Goal: Task Accomplishment & Management: Use online tool/utility

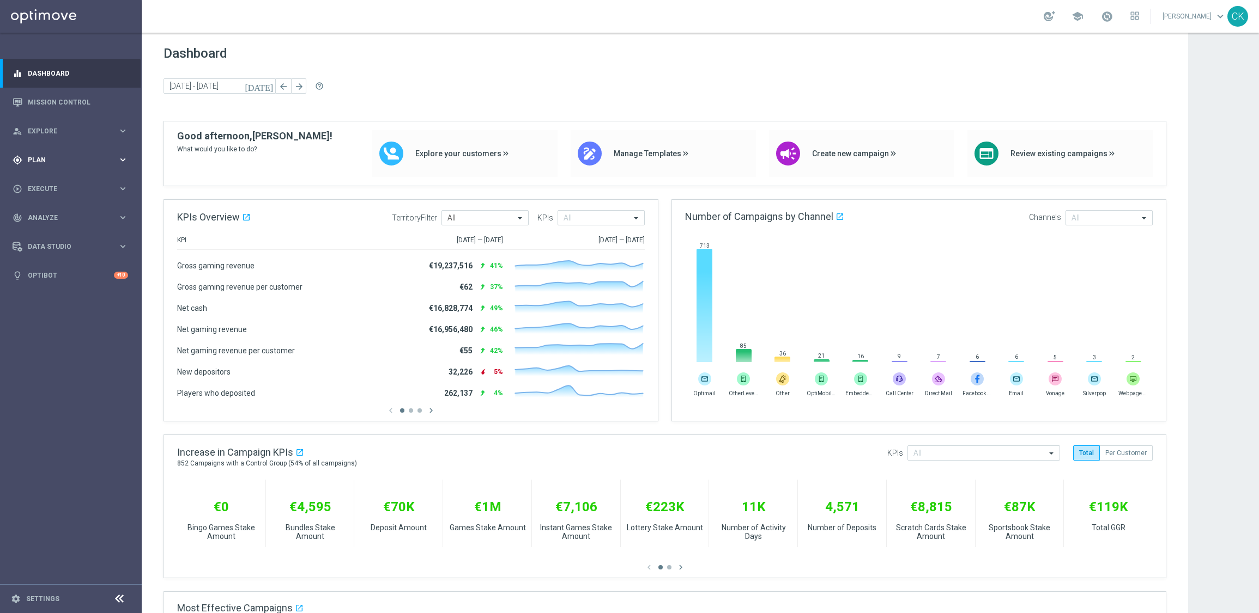
click at [42, 151] on div "gps_fixed Plan keyboard_arrow_right" at bounding box center [70, 159] width 141 height 29
click at [52, 214] on span "Templates" at bounding box center [68, 215] width 78 height 7
click at [52, 231] on link "Optimail" at bounding box center [74, 231] width 80 height 9
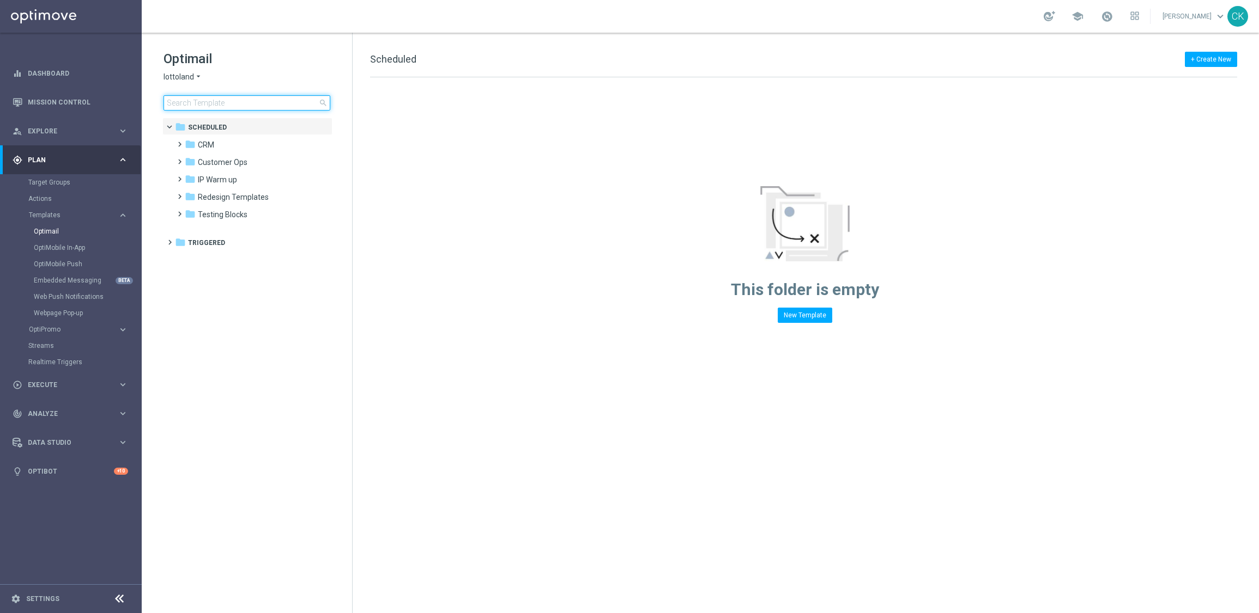
click at [209, 101] on input at bounding box center [246, 102] width 167 height 15
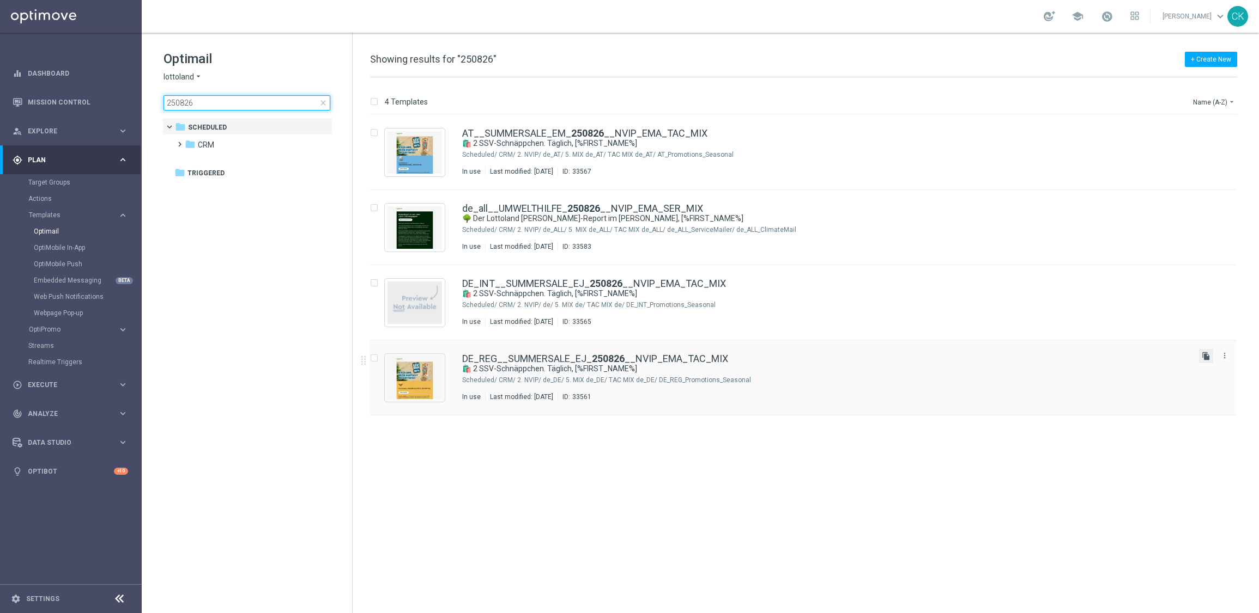
type input "250826"
click at [1207, 355] on icon "file_copy" at bounding box center [1205, 356] width 9 height 9
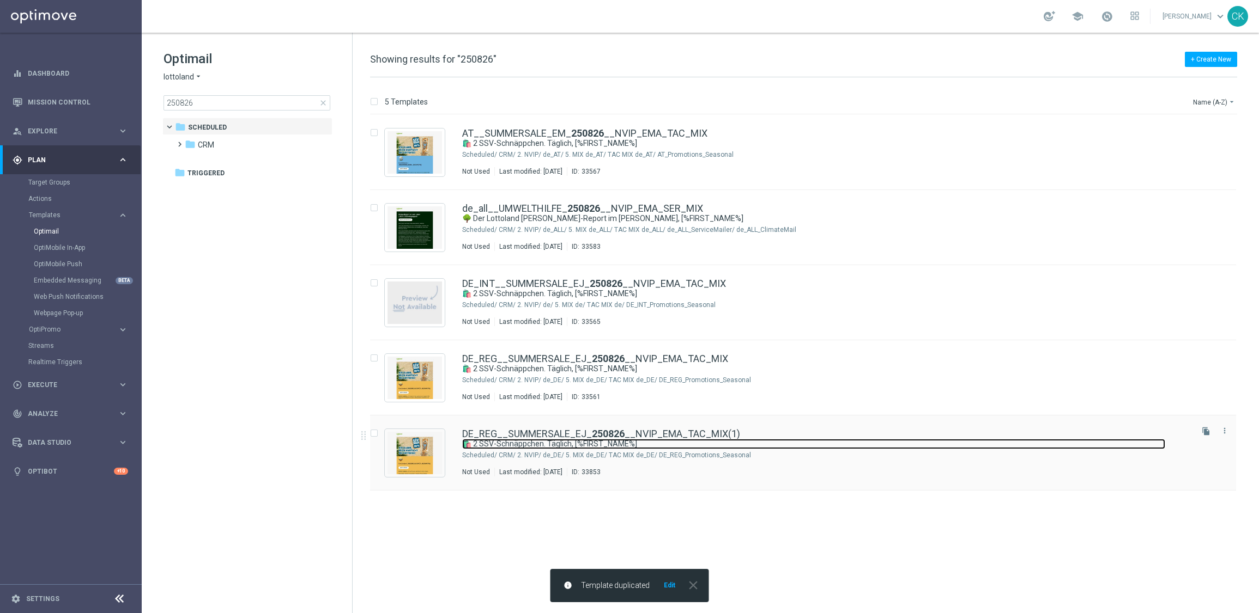
click at [569, 441] on link "🛍️ 2 SSV-Schnäppchen. Täglich, [%FIRST_NAME%]" at bounding box center [813, 444] width 703 height 10
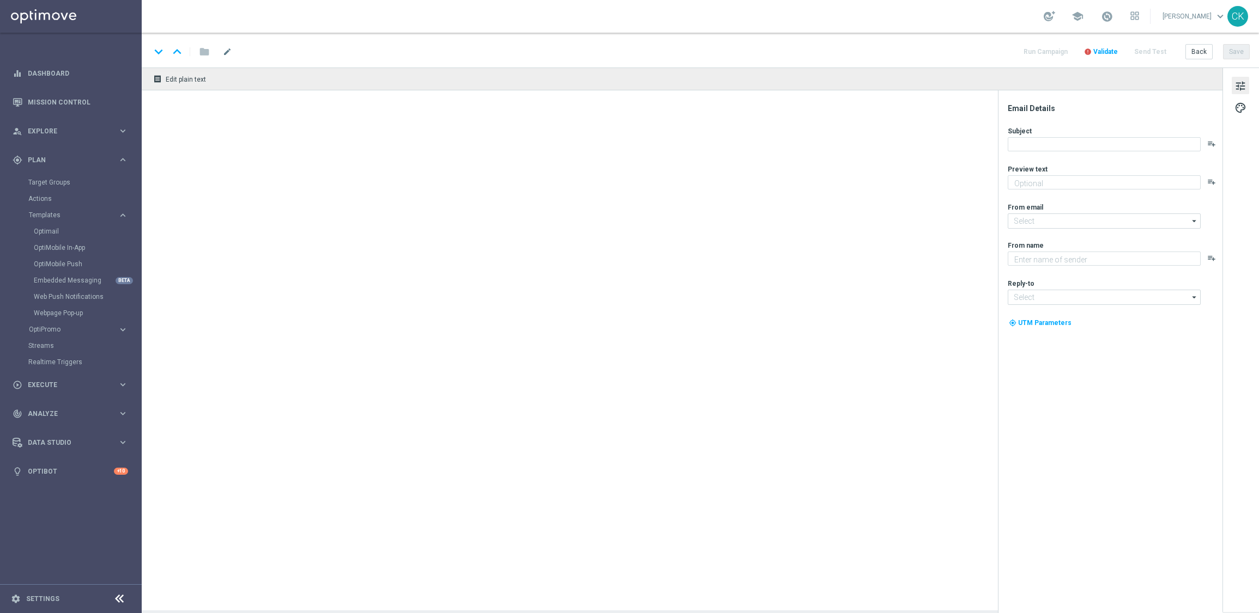
type input "DE_REG__SUMMERSALE_EJ_250826__NVIP_EMA_TAC_MIX(1)"
type textarea "Deine Rabatte am Dienstag."
type textarea "Lottoland"
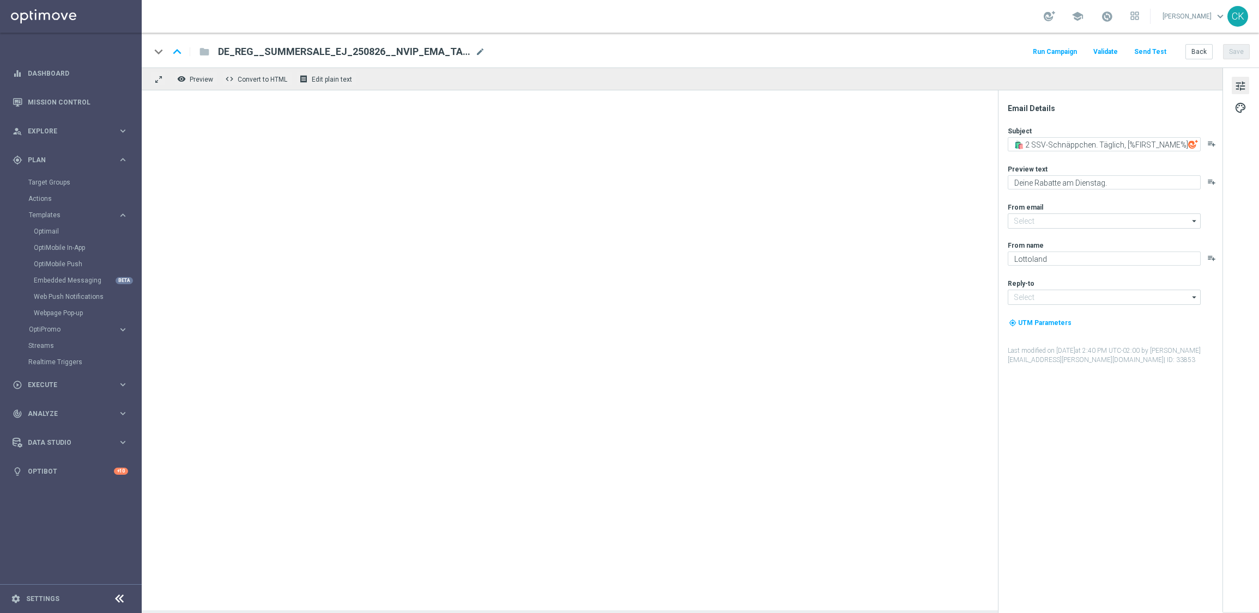
type input "[EMAIL_ADDRESS][DOMAIN_NAME]"
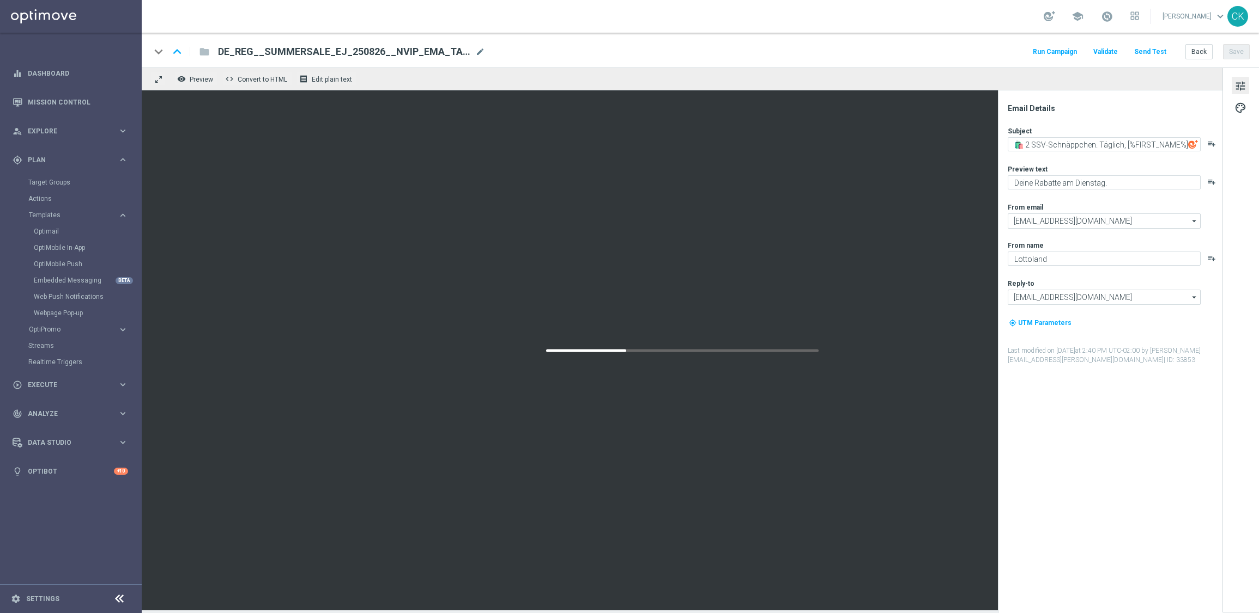
click at [380, 50] on span "DE_REG__SUMMERSALE_EJ_250826__NVIP_EMA_TAC_MIX(1)" at bounding box center [344, 51] width 253 height 13
drag, startPoint x: 347, startPoint y: 48, endPoint x: 374, endPoint y: 75, distance: 37.8
click at [347, 49] on input "DE_REG__SUMMERSALE_EJ_250826__NVIP_EMA_TAC_MIX(1)" at bounding box center [353, 52] width 270 height 14
click at [446, 52] on input "DE_REG__SUMMERSALE_EJ_250829__NVIP_EMA_TAC_MIX(1)" at bounding box center [353, 52] width 270 height 14
type input "DE_REG__SUMMERSALE_EJ_250829__NVIP_EMA_TAC_MIX"
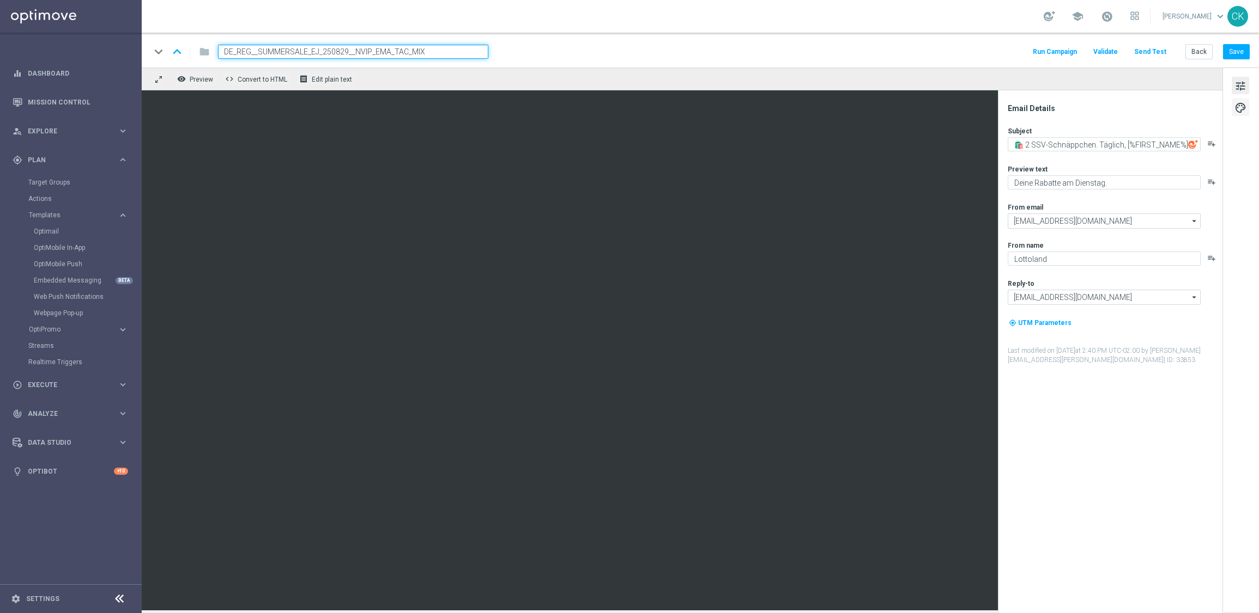
click at [1236, 105] on span "palette" at bounding box center [1240, 108] width 12 height 14
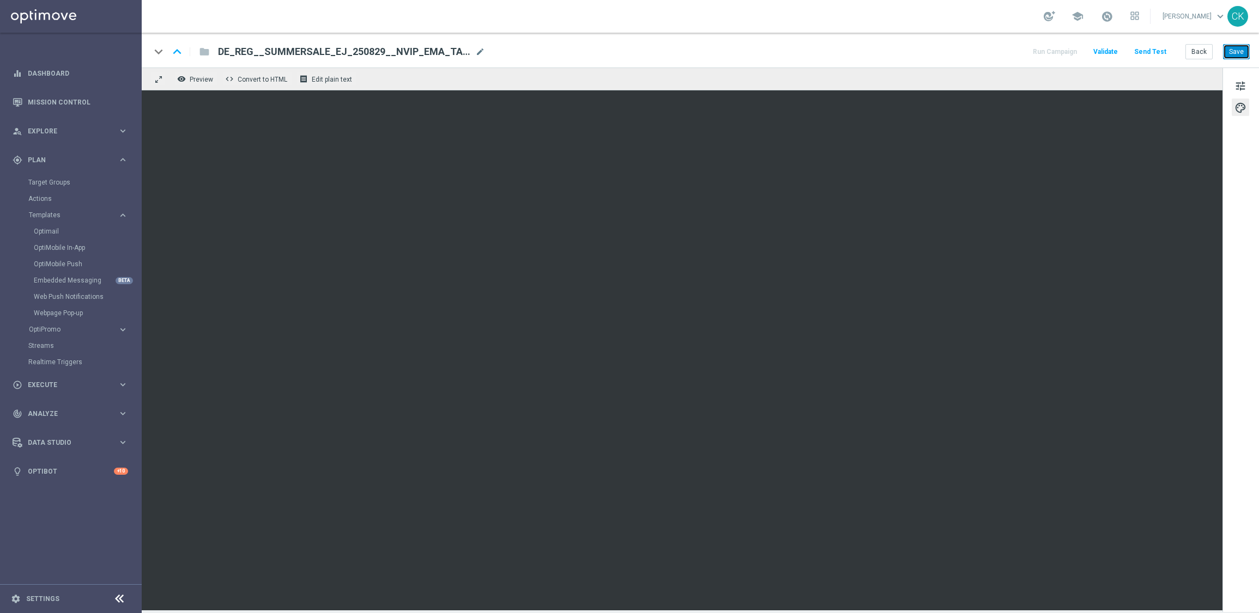
click at [1238, 57] on button "Save" at bounding box center [1236, 51] width 27 height 15
click at [1236, 82] on span "tune" at bounding box center [1240, 86] width 12 height 14
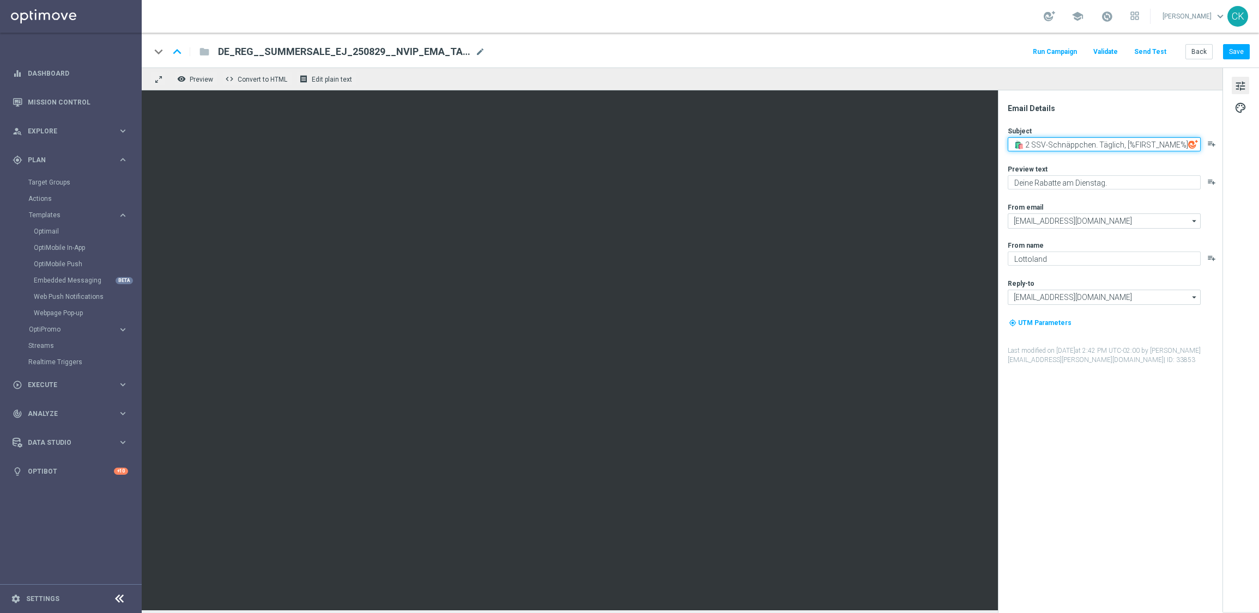
drag, startPoint x: 1122, startPoint y: 144, endPoint x: 1006, endPoint y: 146, distance: 115.5
click at [1006, 146] on div "Email Details Subject 🛍️ 2 SSV-Schnäppchen. Täglich, [%FIRST_NAME%] playlist_ad…" at bounding box center [1112, 359] width 217 height 510
paste textarea "Sommerträume zum Sonderpreis"
click at [1010, 142] on textarea "Sommerträume zum Sonderpreis, [%FIRST_NAME%]" at bounding box center [1103, 144] width 193 height 14
paste textarea "🌴"
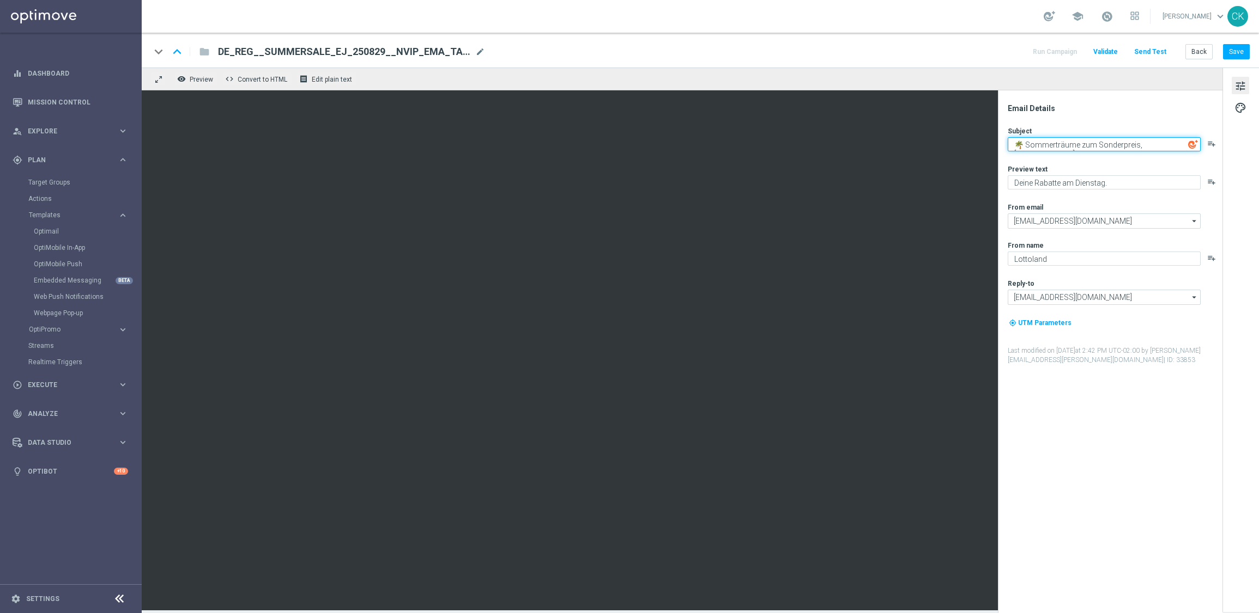
type textarea "🌴 Sommerträume zum Sonderpreis, [%FIRST_NAME%]"
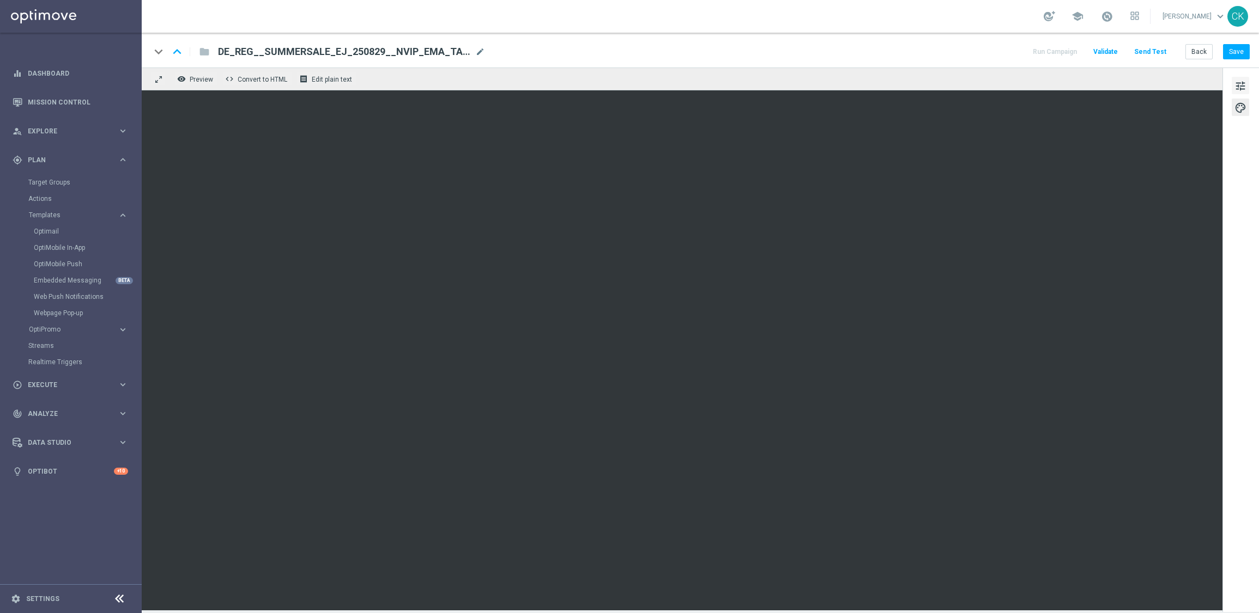
click at [1235, 78] on button "tune" at bounding box center [1239, 85] width 17 height 17
click at [1236, 106] on span "palette" at bounding box center [1240, 108] width 12 height 14
click at [1240, 78] on button "tune" at bounding box center [1239, 85] width 17 height 17
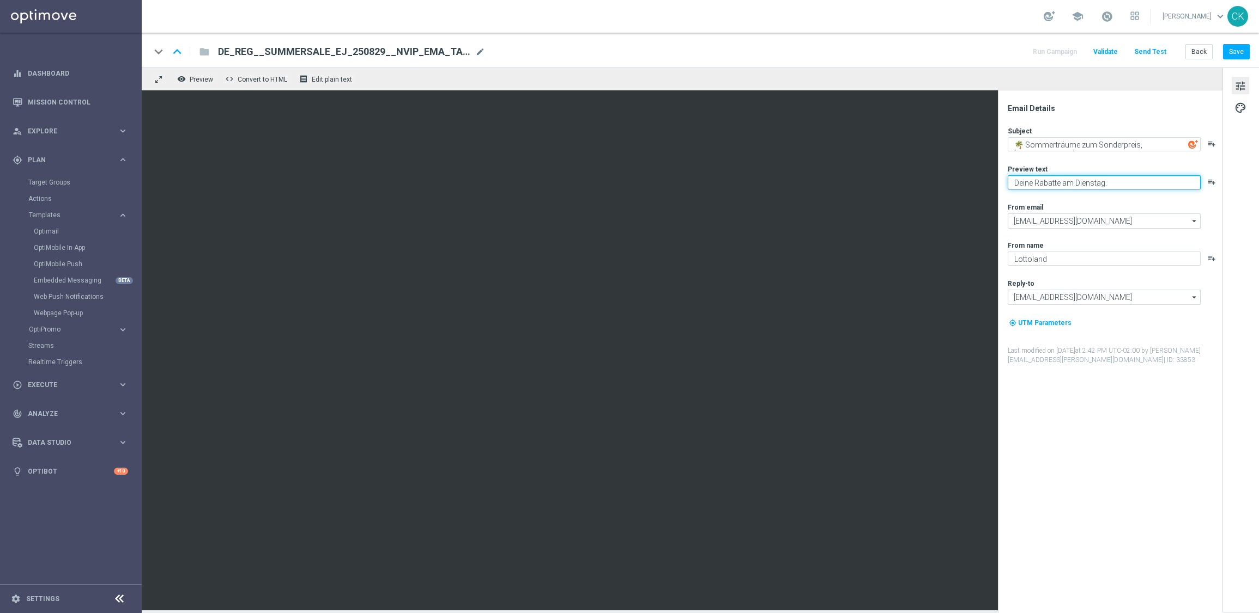
click at [1115, 178] on textarea "Deine Rabatte am Dienstag." at bounding box center [1103, 182] width 193 height 14
drag, startPoint x: 1115, startPoint y: 180, endPoint x: 1034, endPoint y: 179, distance: 80.6
click at [1034, 179] on textarea "Deine Rabatte am Dienstag." at bounding box center [1103, 182] width 193 height 14
click at [1160, 184] on textarea "Dein EuroJackpot zum Sommersparpreis." at bounding box center [1103, 182] width 193 height 14
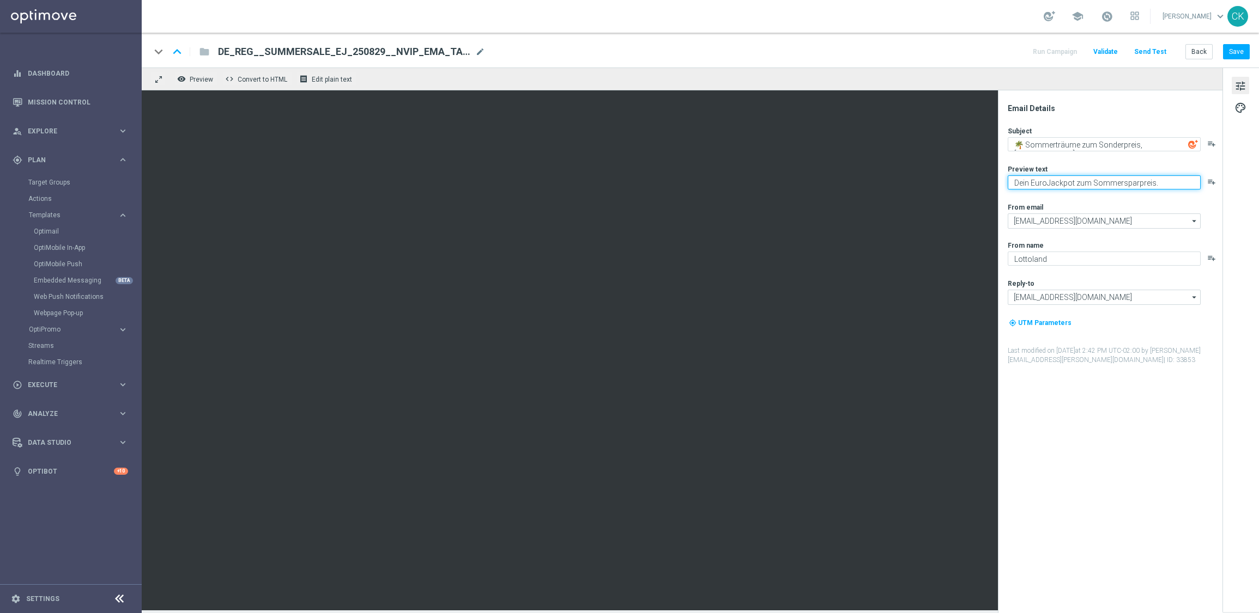
click at [1160, 184] on textarea "Dein EuroJackpot zum Sommersparpreis." at bounding box center [1103, 182] width 193 height 14
type textarea "Dein EuroJackpot zum Sommersparpreis."
click at [1127, 202] on div "Subject 🌴 Sommerträume zum Sonderpreis, [%FIRST_NAME%] playlist_add Preview tex…" at bounding box center [1114, 245] width 214 height 239
click at [1106, 142] on textarea "🌴 Sommerträume zum Sonderpreis, [%FIRST_NAME%]" at bounding box center [1103, 144] width 193 height 14
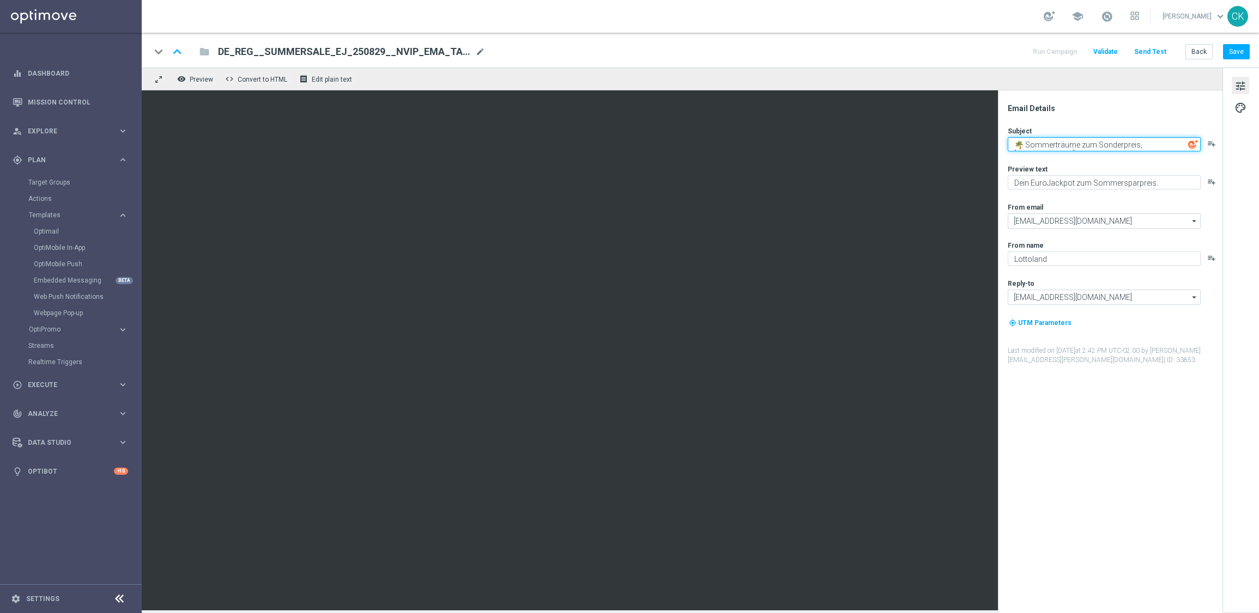
click at [1106, 142] on textarea "🌴 Sommerträume zum Sonderpreis, [%FIRST_NAME%]" at bounding box center [1103, 144] width 193 height 14
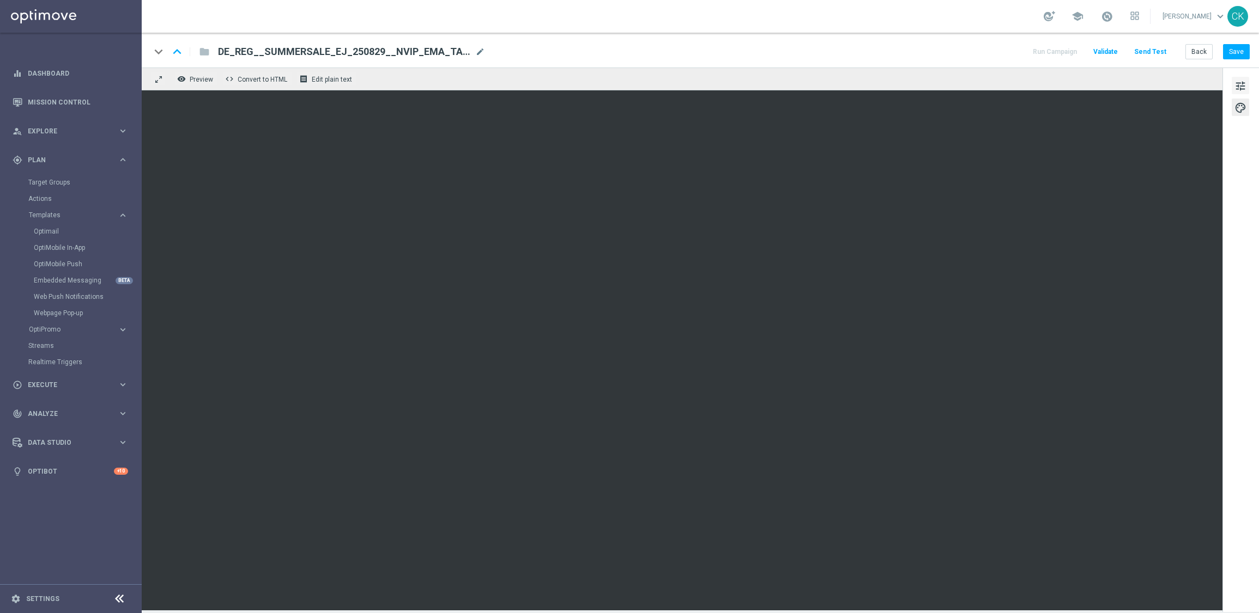
click at [1242, 89] on span "tune" at bounding box center [1240, 86] width 12 height 14
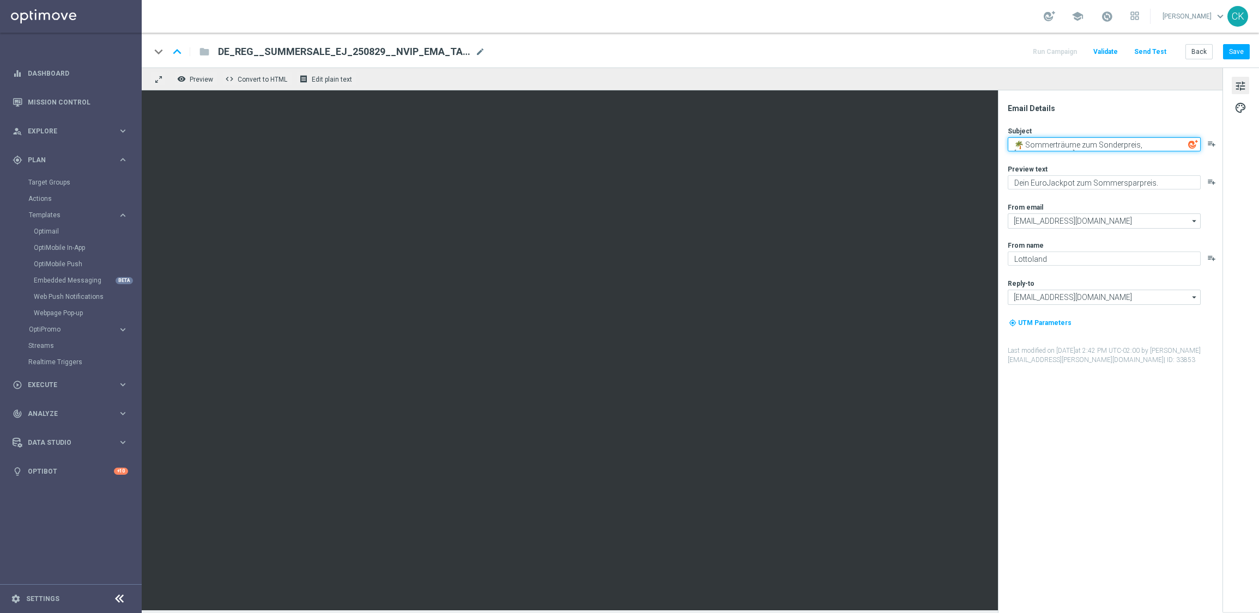
click at [1116, 145] on textarea "🌴 Sommerträume zum Sonderpreis, [%FIRST_NAME%]" at bounding box center [1103, 144] width 193 height 14
click at [1169, 179] on textarea "Dein EuroJackpot zum Sommersparpreis." at bounding box center [1103, 182] width 193 height 14
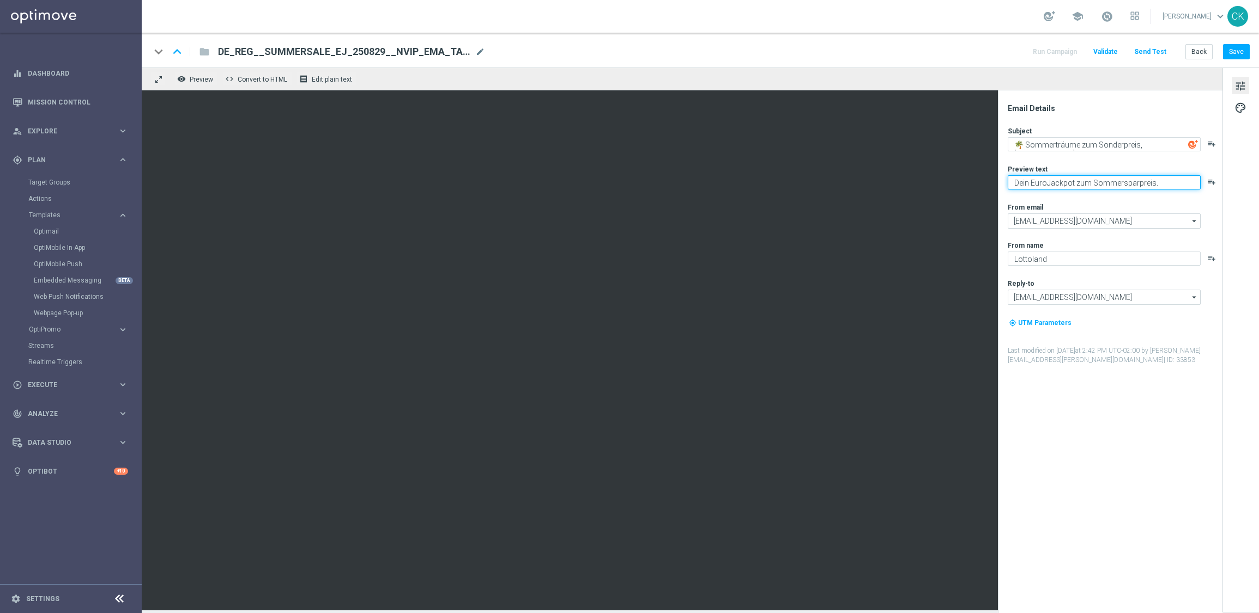
click at [1169, 179] on textarea "Dein EuroJackpot zum Sommersparpreis." at bounding box center [1103, 182] width 193 height 14
click at [1241, 54] on button "Save" at bounding box center [1236, 51] width 27 height 15
click at [1241, 57] on button "Save" at bounding box center [1236, 51] width 27 height 15
click at [1178, 104] on div "Email Details" at bounding box center [1114, 109] width 214 height 10
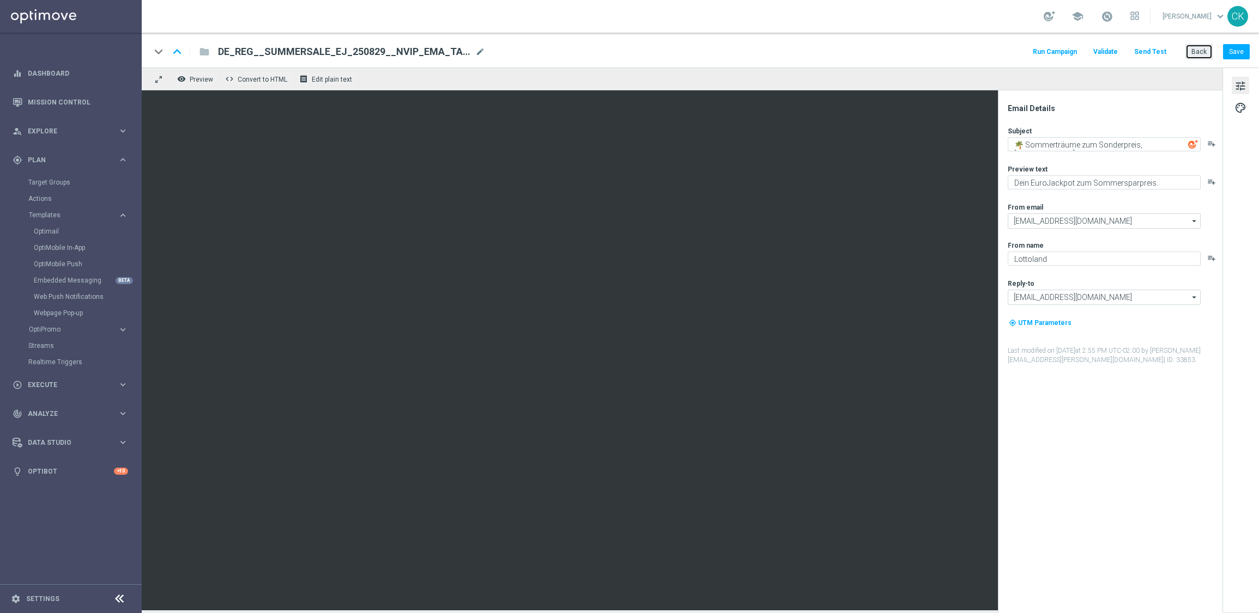
click at [1199, 50] on button "Back" at bounding box center [1198, 51] width 27 height 15
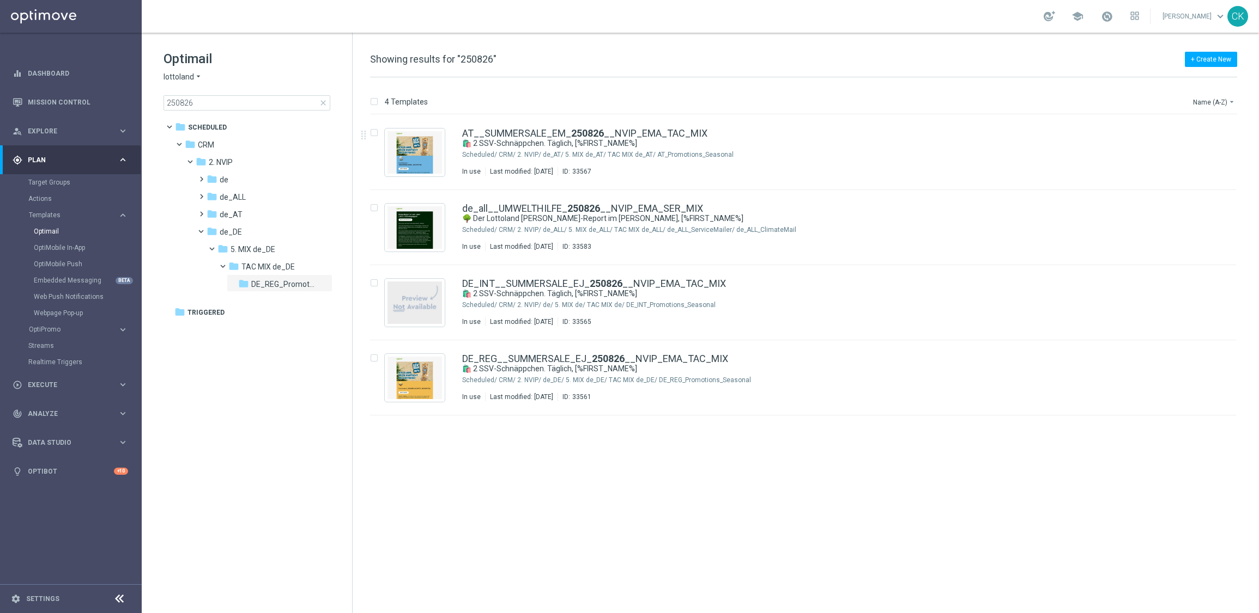
click at [321, 103] on span "close" at bounding box center [323, 103] width 9 height 9
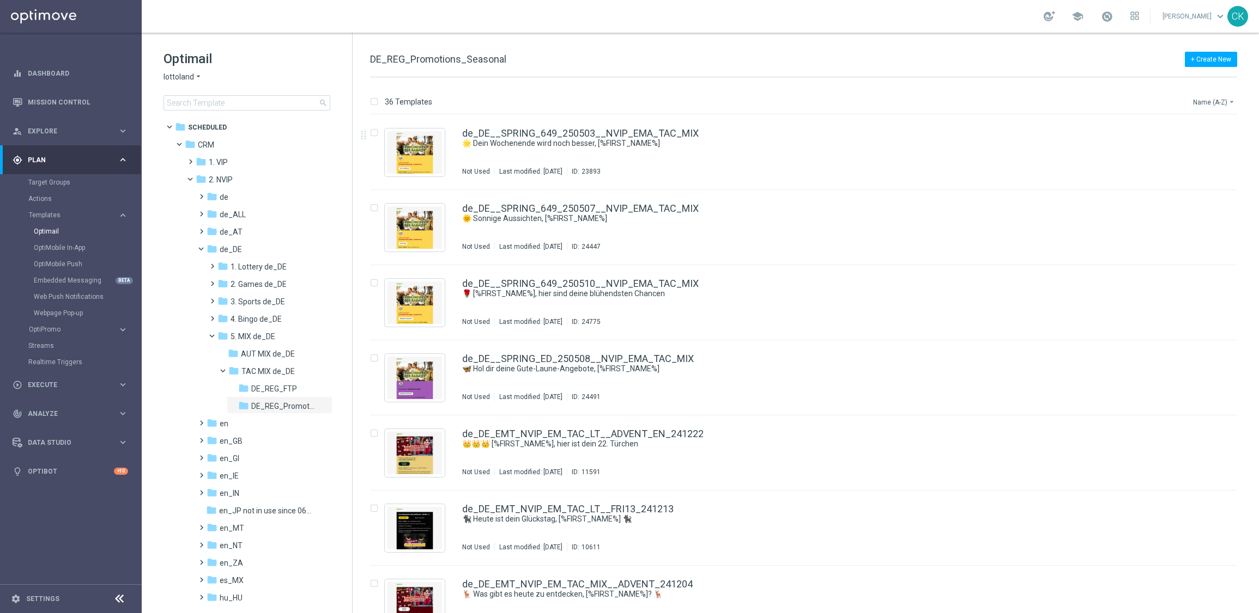
click at [1220, 98] on button "Name (A-Z) arrow_drop_down" at bounding box center [1214, 101] width 45 height 13
click at [1192, 153] on span "Date Modified (Newest)" at bounding box center [1194, 151] width 73 height 8
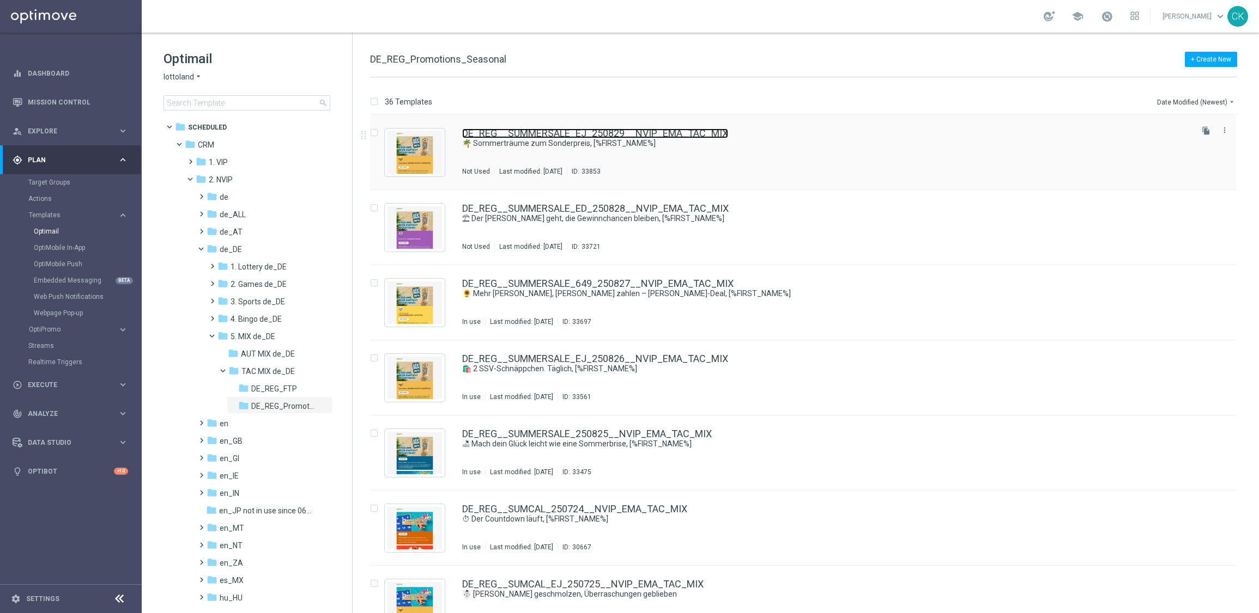
click at [539, 136] on link "DE_REG__SUMMERSALE_EJ_250829__NVIP_EMA_TAC_MIX" at bounding box center [595, 134] width 266 height 10
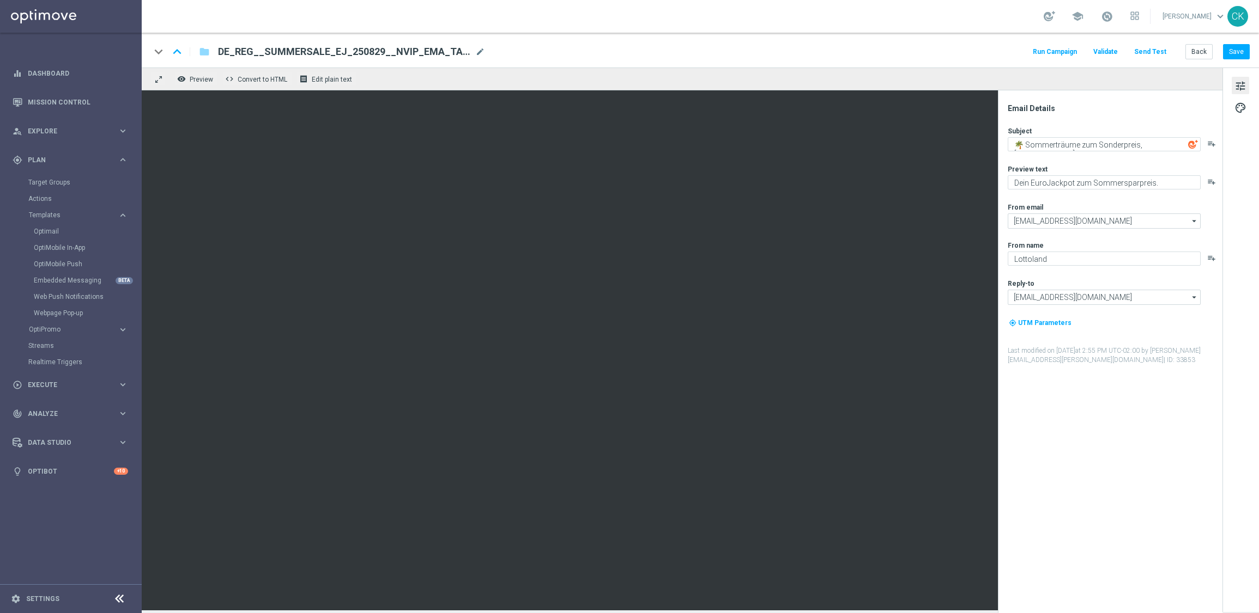
click at [1164, 47] on button "Send Test" at bounding box center [1149, 52] width 35 height 15
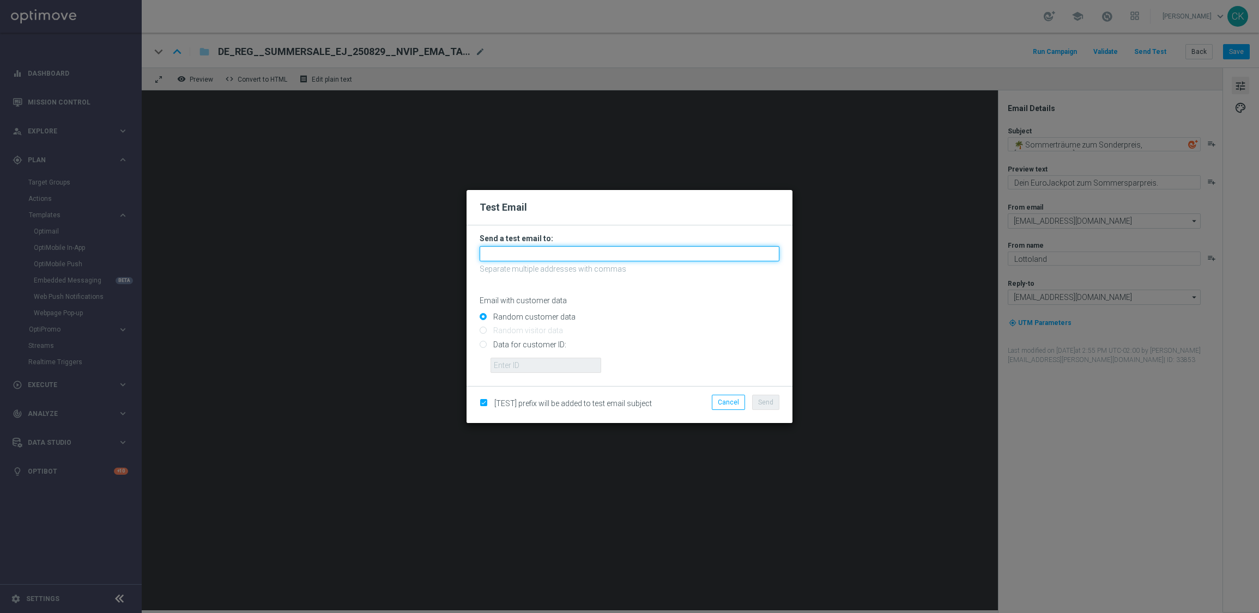
click at [578, 254] on input "text" at bounding box center [629, 253] width 300 height 15
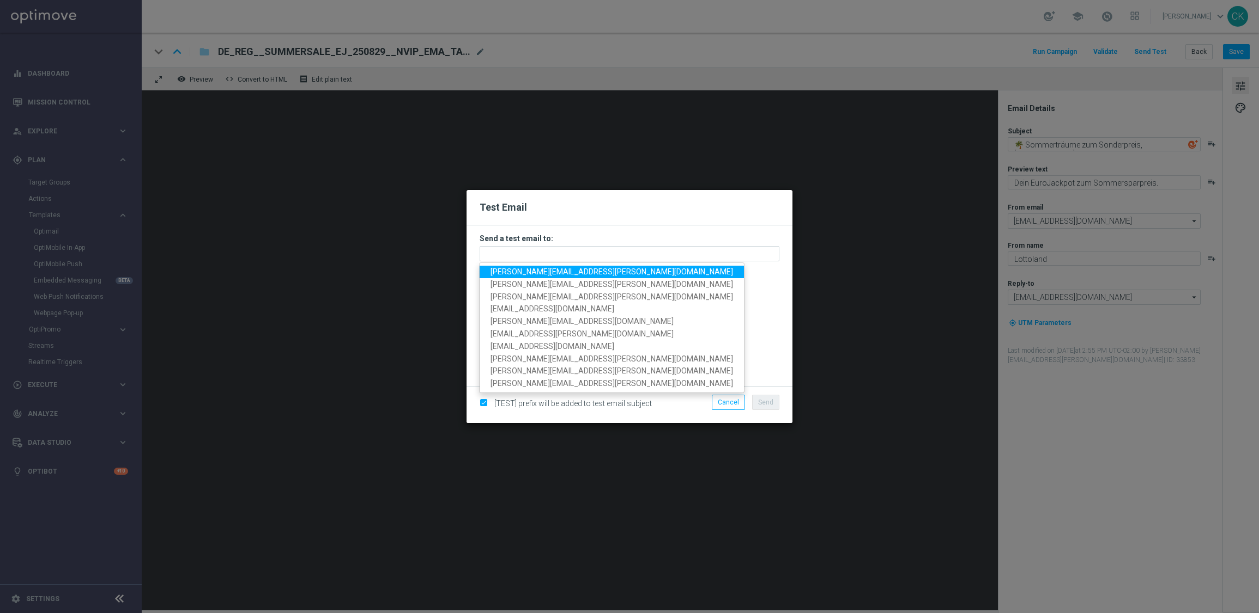
click at [579, 275] on span "[PERSON_NAME][EMAIL_ADDRESS][PERSON_NAME][DOMAIN_NAME]" at bounding box center [611, 272] width 242 height 9
type input "[PERSON_NAME][EMAIL_ADDRESS][PERSON_NAME][DOMAIN_NAME]"
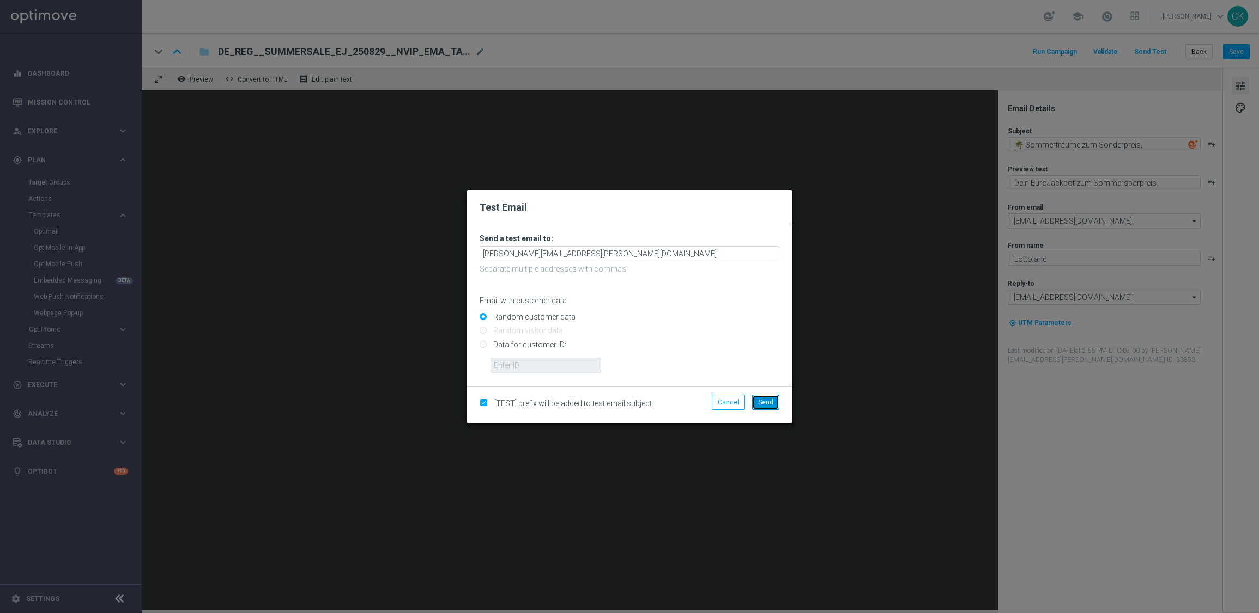
click at [759, 403] on span "Send" at bounding box center [765, 403] width 15 height 8
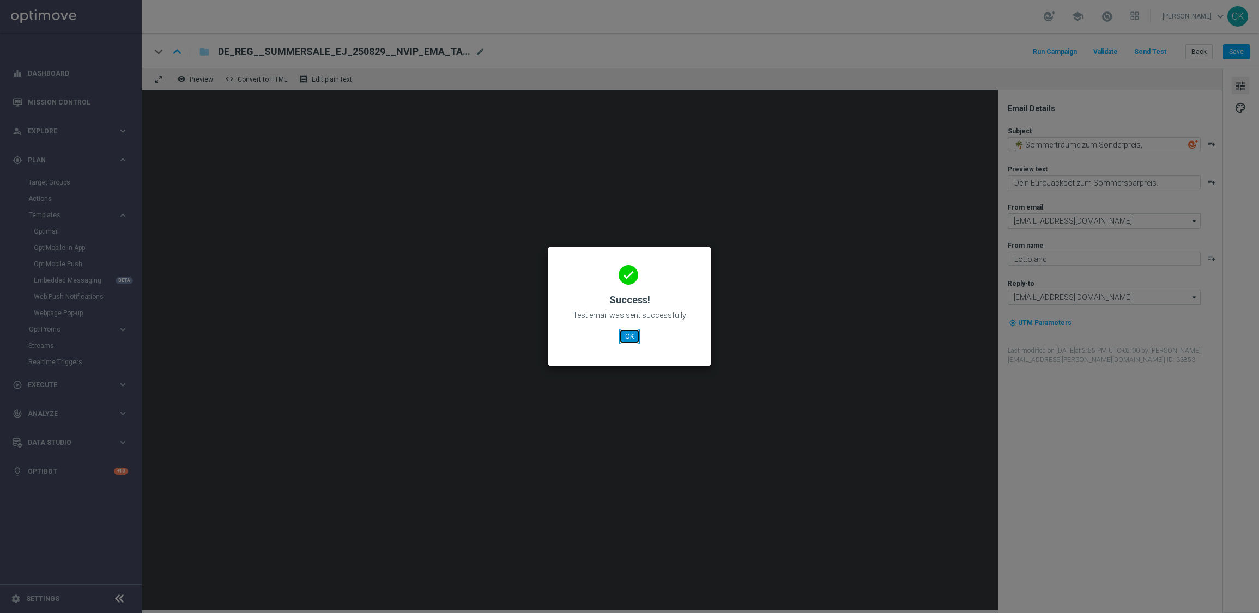
click at [630, 335] on button "OK" at bounding box center [629, 336] width 21 height 15
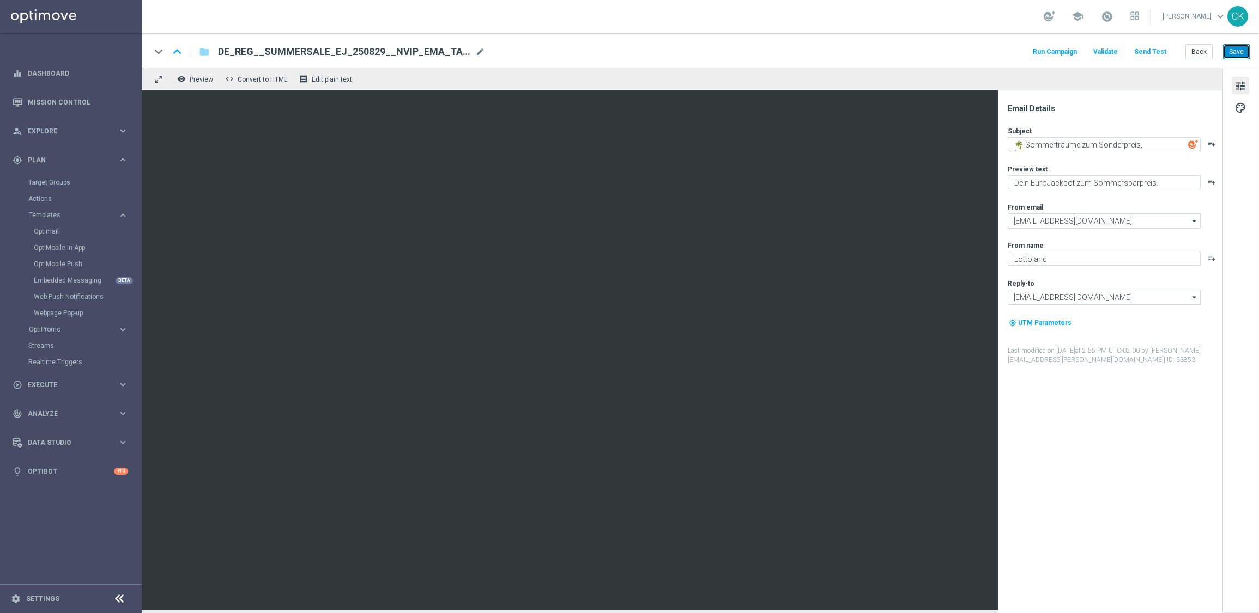
click at [1235, 54] on button "Save" at bounding box center [1236, 51] width 27 height 15
click at [1198, 53] on button "Back" at bounding box center [1198, 51] width 27 height 15
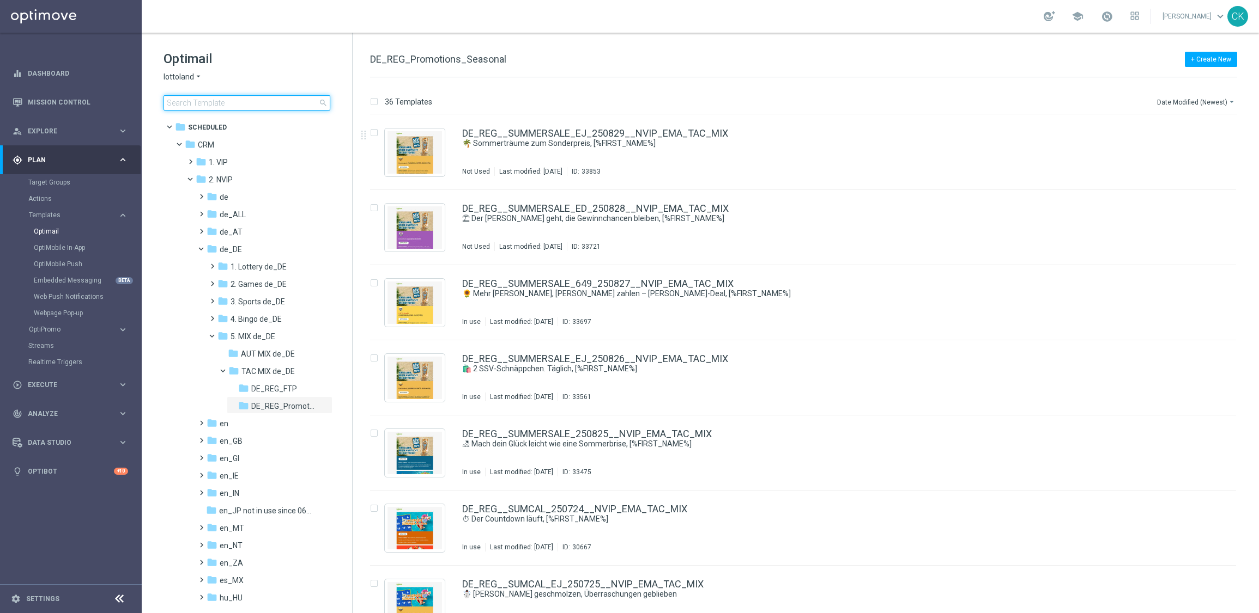
click at [229, 106] on input at bounding box center [246, 102] width 167 height 15
click at [197, 194] on span at bounding box center [199, 192] width 5 height 4
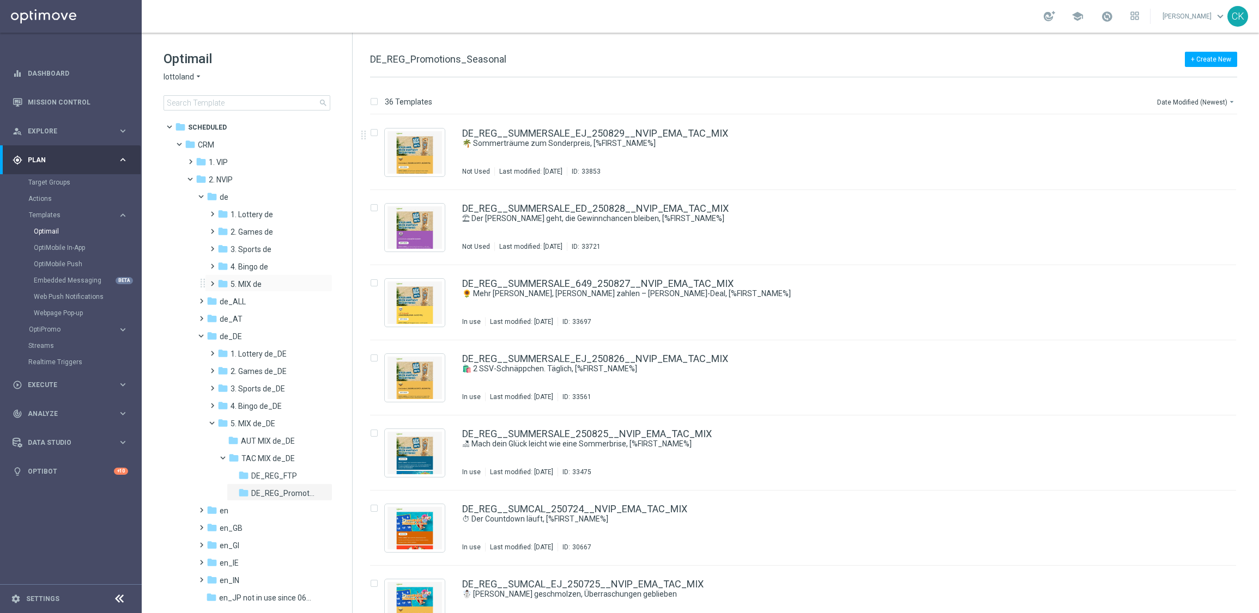
click at [209, 281] on span at bounding box center [210, 279] width 5 height 4
click at [223, 316] on span at bounding box center [220, 314] width 5 height 4
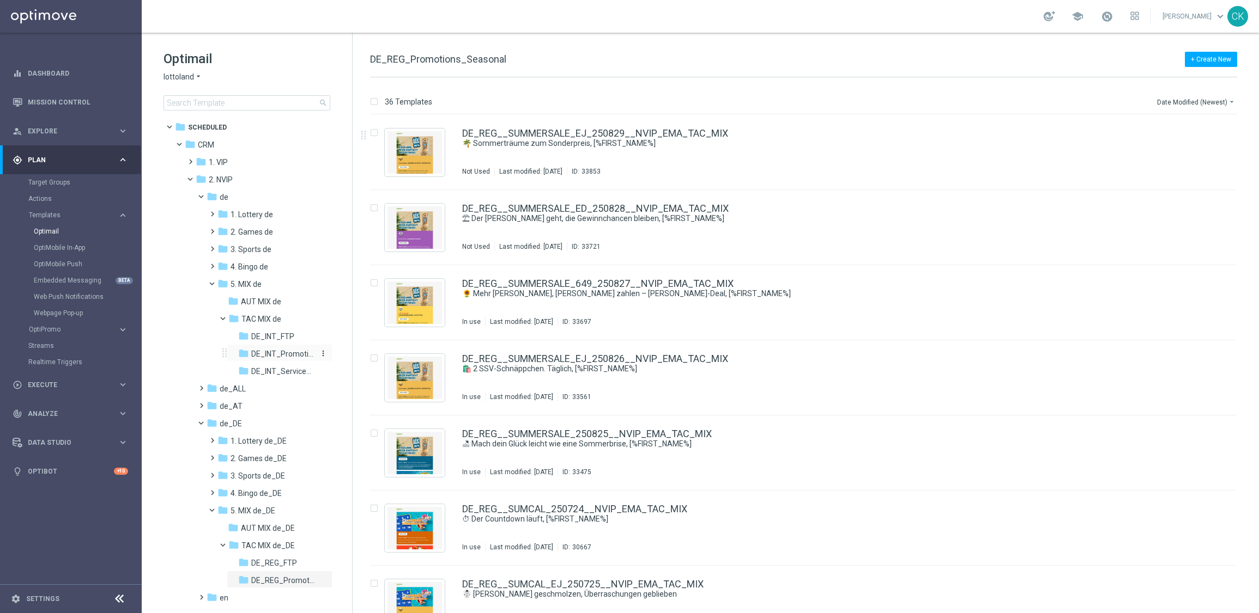
click at [267, 352] on span "DE_INT_Promotions_Seasonal" at bounding box center [282, 354] width 63 height 10
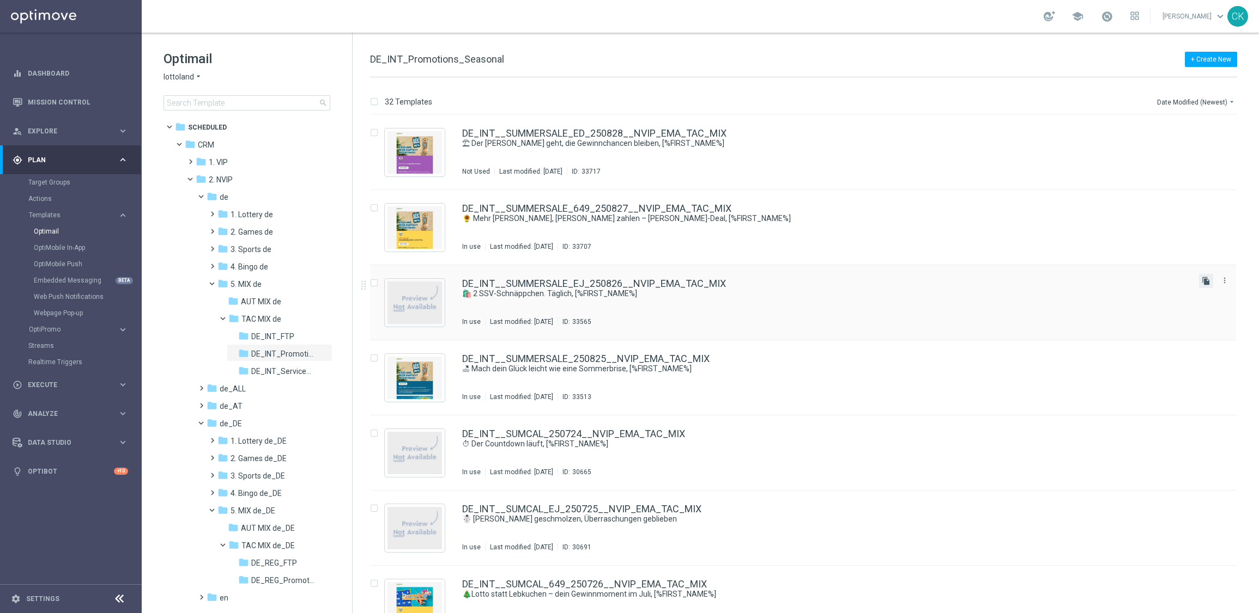
click at [1205, 284] on icon "file_copy" at bounding box center [1205, 281] width 9 height 9
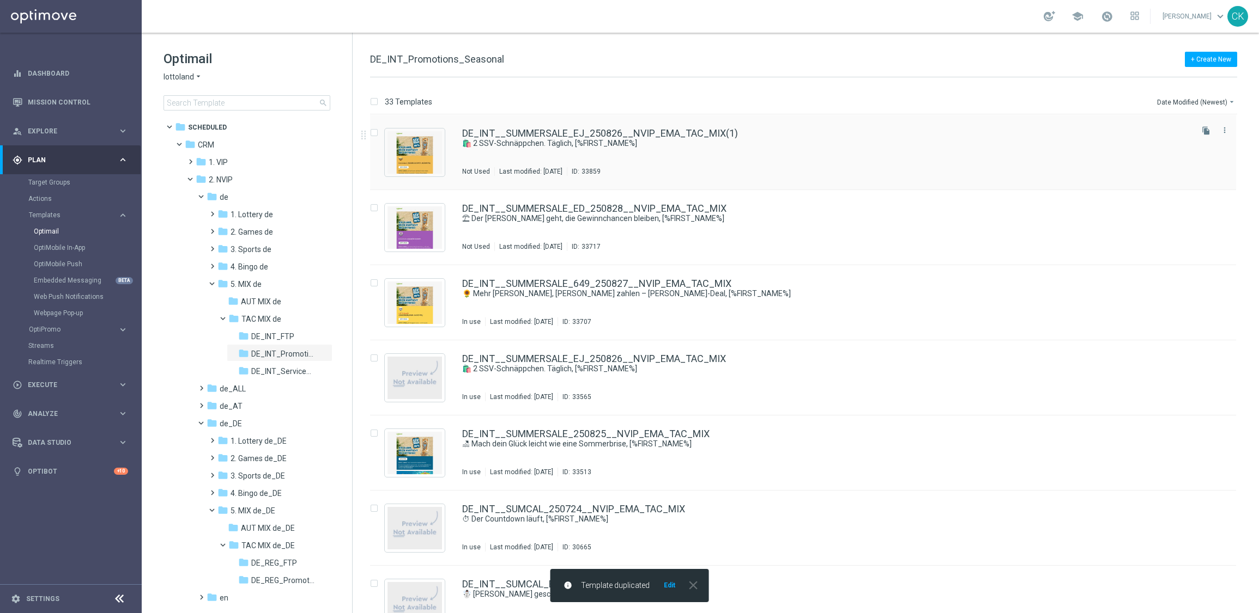
click at [551, 127] on div "DE_INT__SUMMERSALE_EJ_250826__NVIP_EMA_TAC_MIX(1) 🛍️ 2 SSV-Schnäppchen. Täglich…" at bounding box center [803, 152] width 866 height 75
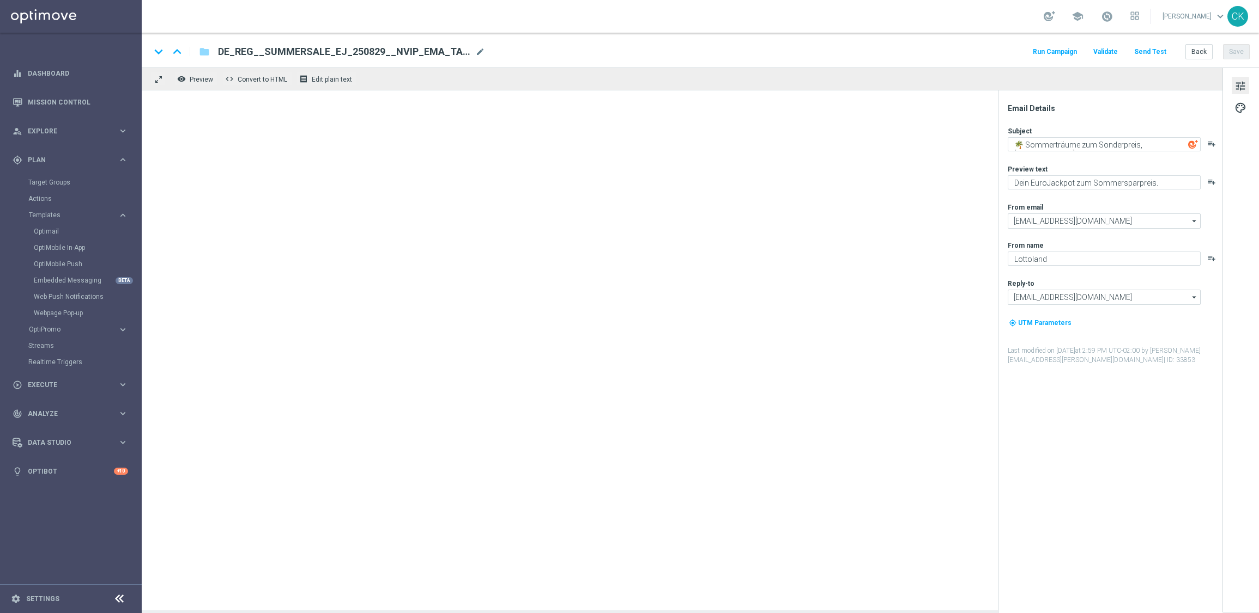
type input "DE_INT__SUMMERSALE_EJ_250826__NVIP_EMA_TAC_MIX(1)"
type textarea "🛍️ 2 SSV-Schnäppchen. Täglich, [%FIRST_NAME%]"
type textarea "Was wartet am Dienstag?"
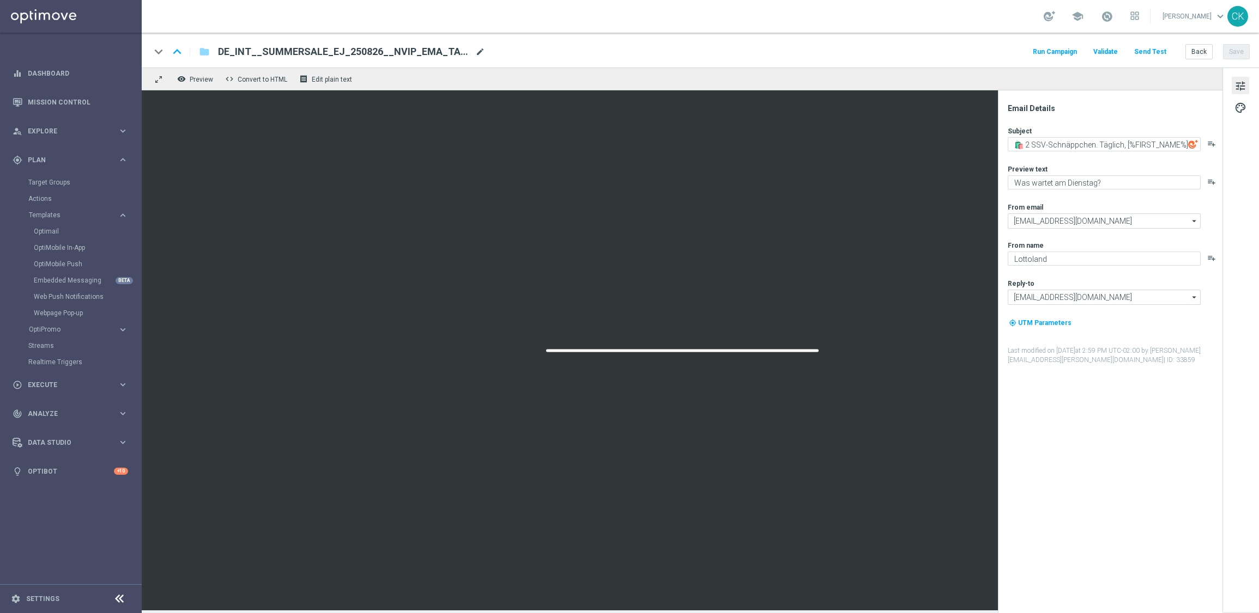
click at [480, 51] on span "mode_edit" at bounding box center [480, 52] width 10 height 10
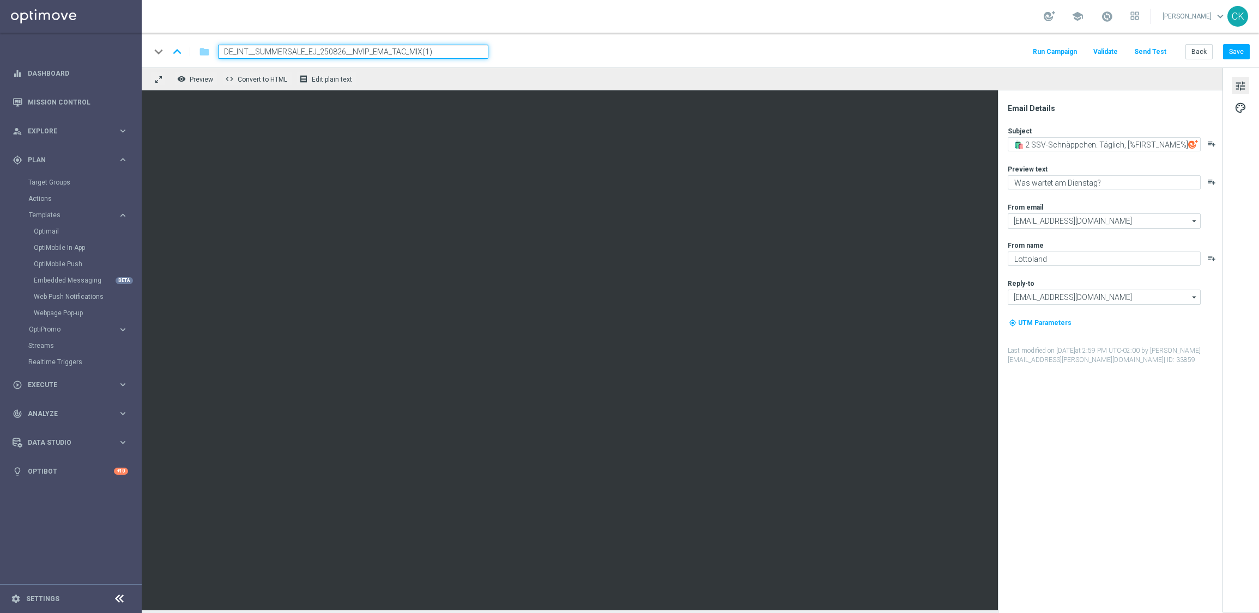
click at [343, 50] on input "DE_INT__SUMMERSALE_EJ_250826__NVIP_EMA_TAC_MIX(1)" at bounding box center [353, 52] width 270 height 14
click at [467, 50] on input "DE_INT__SUMMERSALE_EJ_250829__NVIP_EMA_TAC_MIX(1)" at bounding box center [353, 52] width 270 height 14
type input "DE_INT__SUMMERSALE_EJ_250829__NVIP_EMA_TAC_MIX"
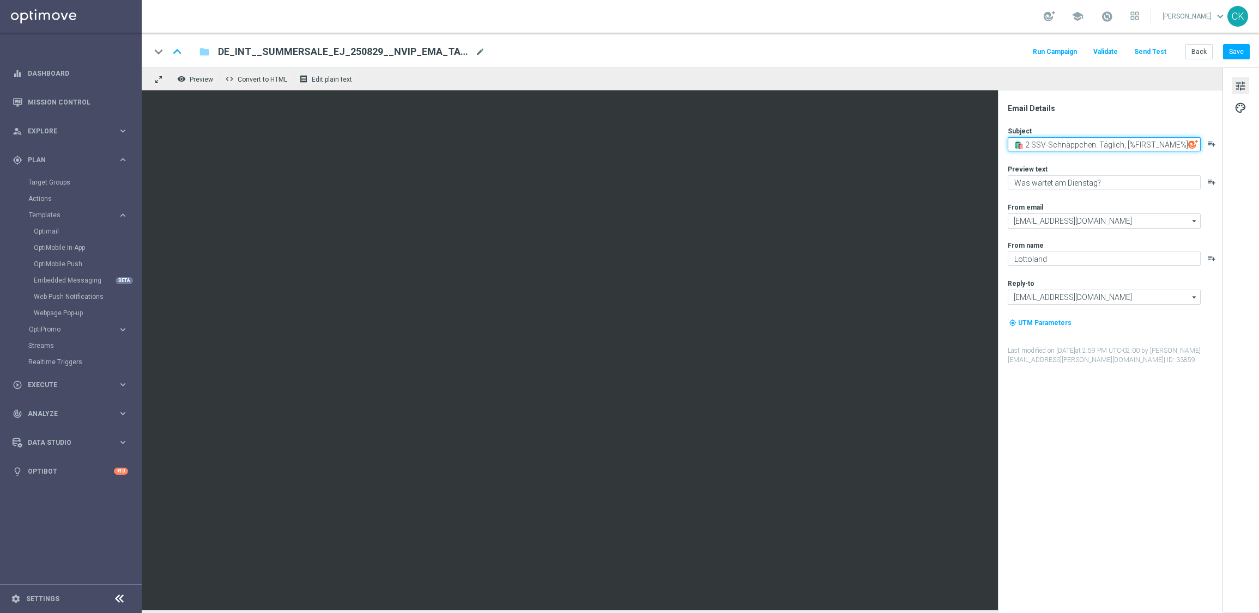
click at [1136, 150] on textarea "🛍️ 2 SSV-Schnäppchen. Täglich, [%FIRST_NAME%]" at bounding box center [1103, 144] width 193 height 14
paste textarea "Sommerträume zum Sonderpreis"
type textarea "🌴 Sommerträume zum Sonderpreis, [%FIRST_NAME%]"
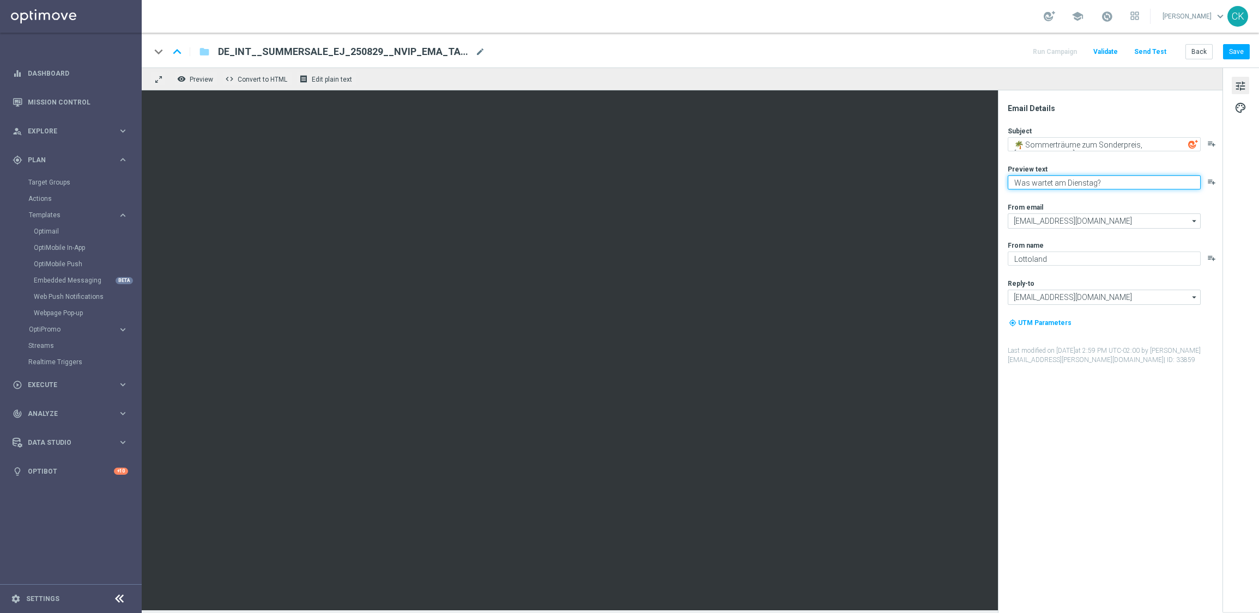
click at [1139, 186] on textarea "Was wartet am Dienstag?" at bounding box center [1103, 182] width 193 height 14
paste textarea "Dein EuroJackpot zum Sommersparpreis."
type textarea "Dein EuroJackpot zum Sommersparpreis."
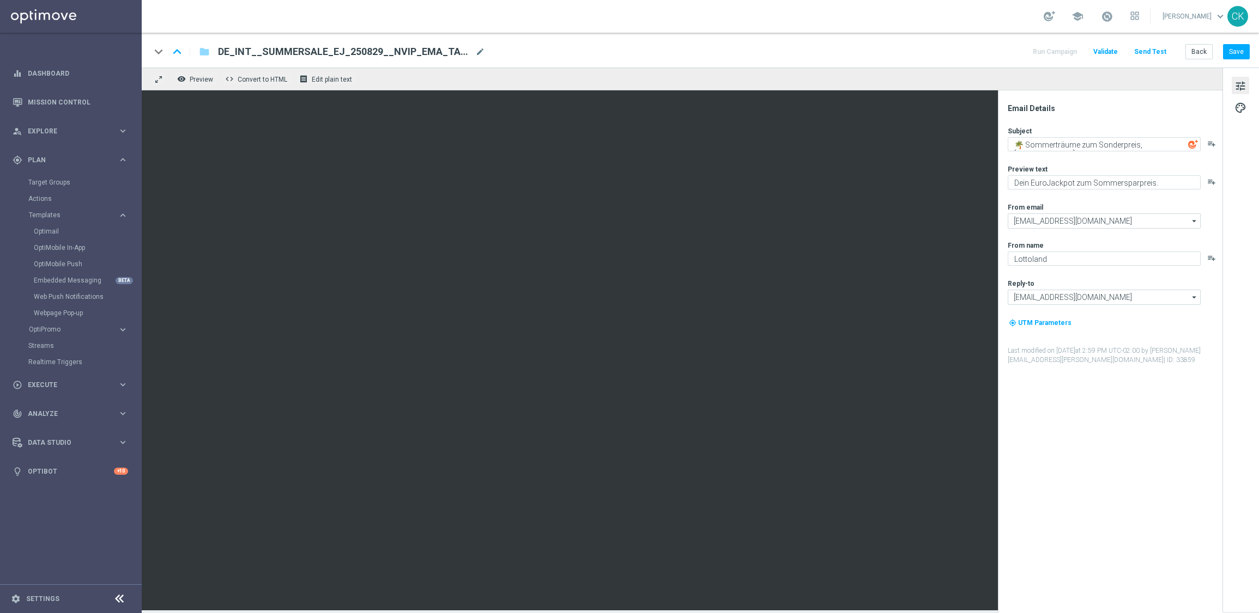
click at [1086, 199] on div "Subject 🌴 Sommerträume zum Sonderpreis, [%FIRST_NAME%] playlist_add Preview tex…" at bounding box center [1114, 245] width 214 height 239
click at [1240, 101] on span "palette" at bounding box center [1240, 108] width 12 height 14
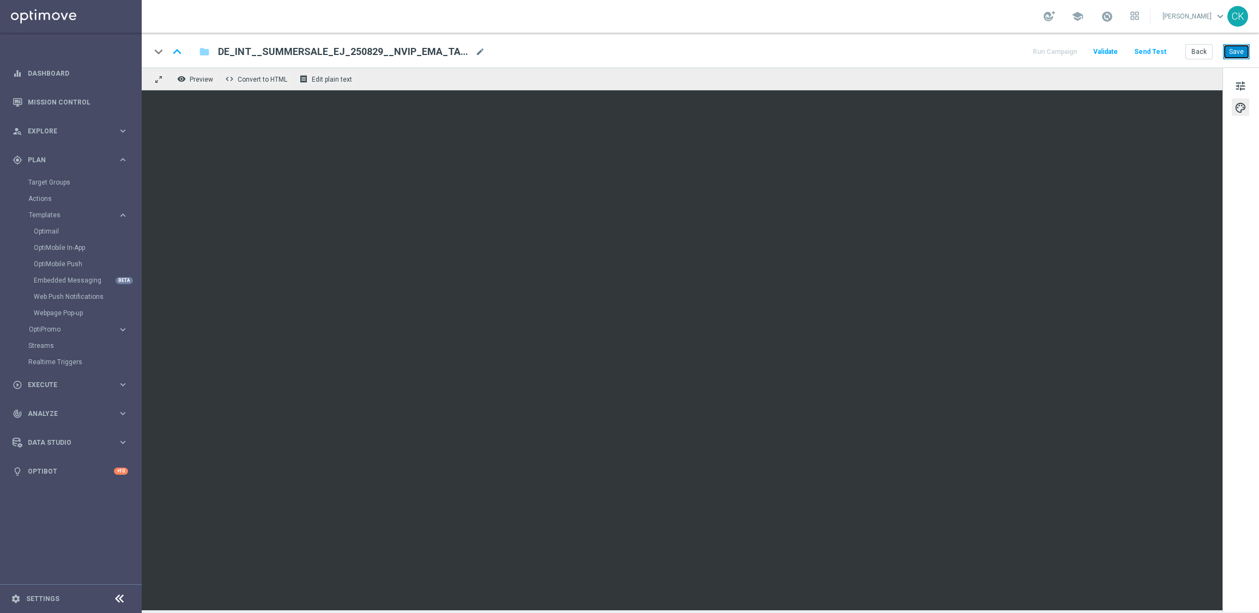
click at [1233, 50] on button "Save" at bounding box center [1236, 51] width 27 height 15
click at [1233, 56] on button "Save" at bounding box center [1236, 51] width 27 height 15
click at [1152, 50] on button "Send Test" at bounding box center [1149, 52] width 35 height 15
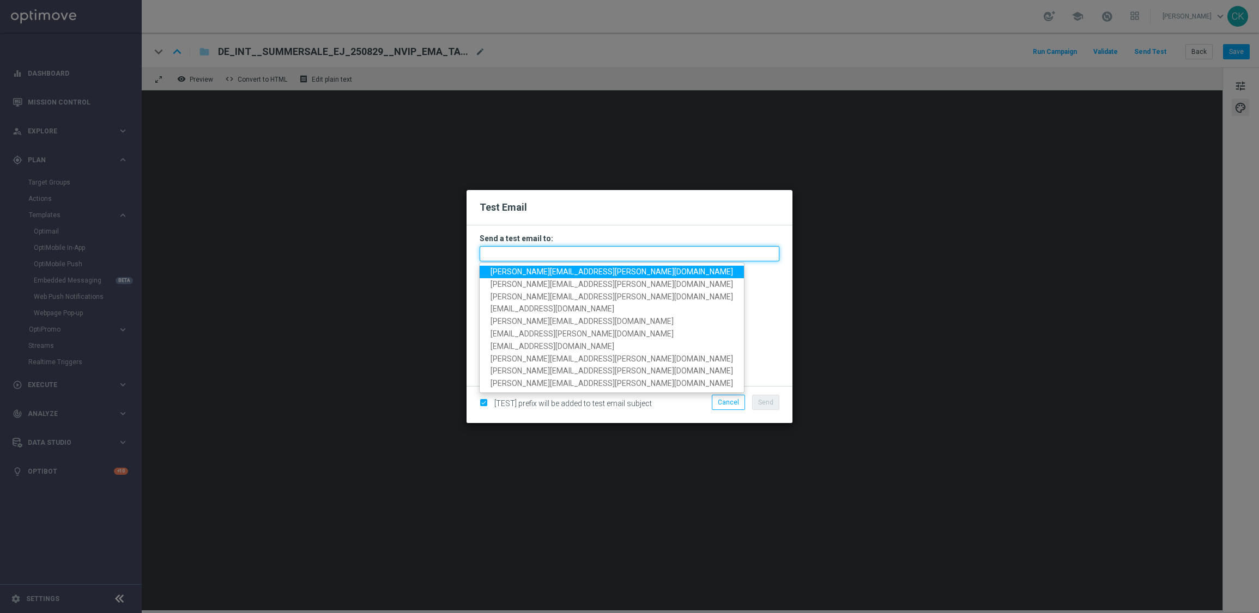
click at [728, 246] on input "text" at bounding box center [629, 253] width 300 height 15
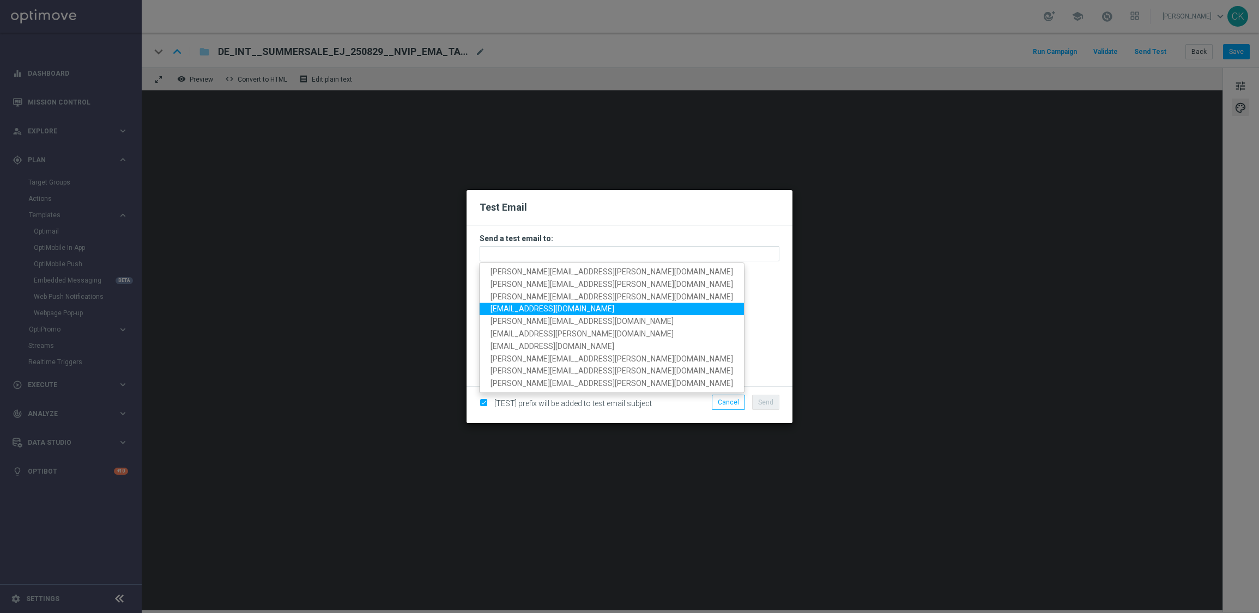
click at [553, 305] on span "[EMAIL_ADDRESS][DOMAIN_NAME]" at bounding box center [552, 309] width 124 height 9
type input "[EMAIL_ADDRESS][DOMAIN_NAME]"
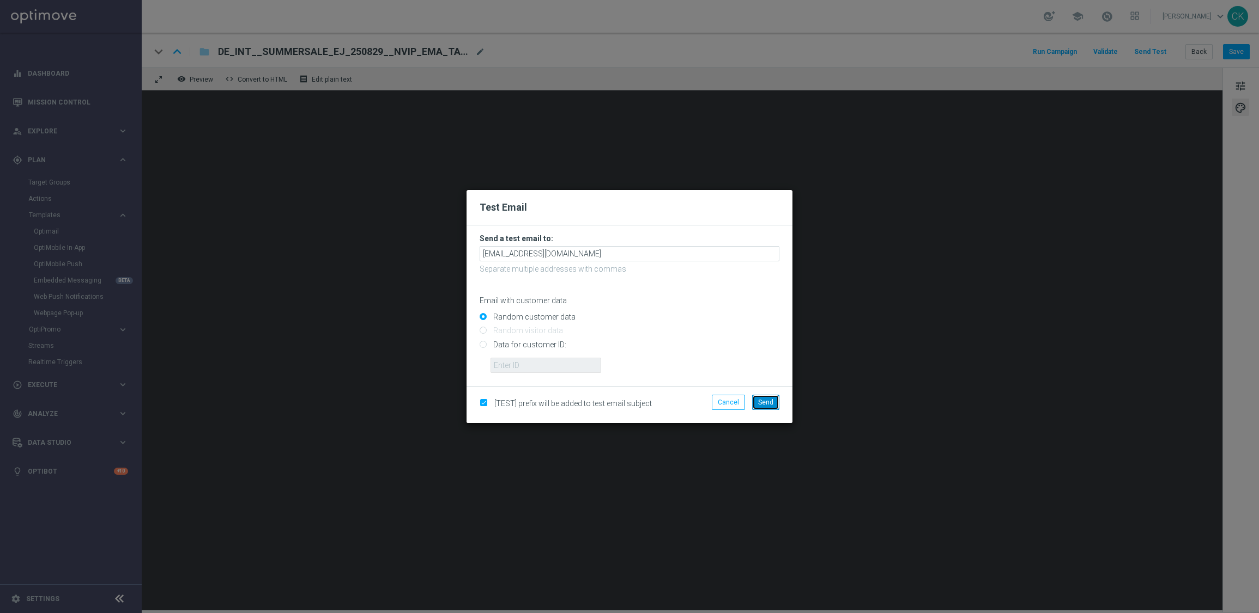
click at [767, 397] on button "Send" at bounding box center [765, 402] width 27 height 15
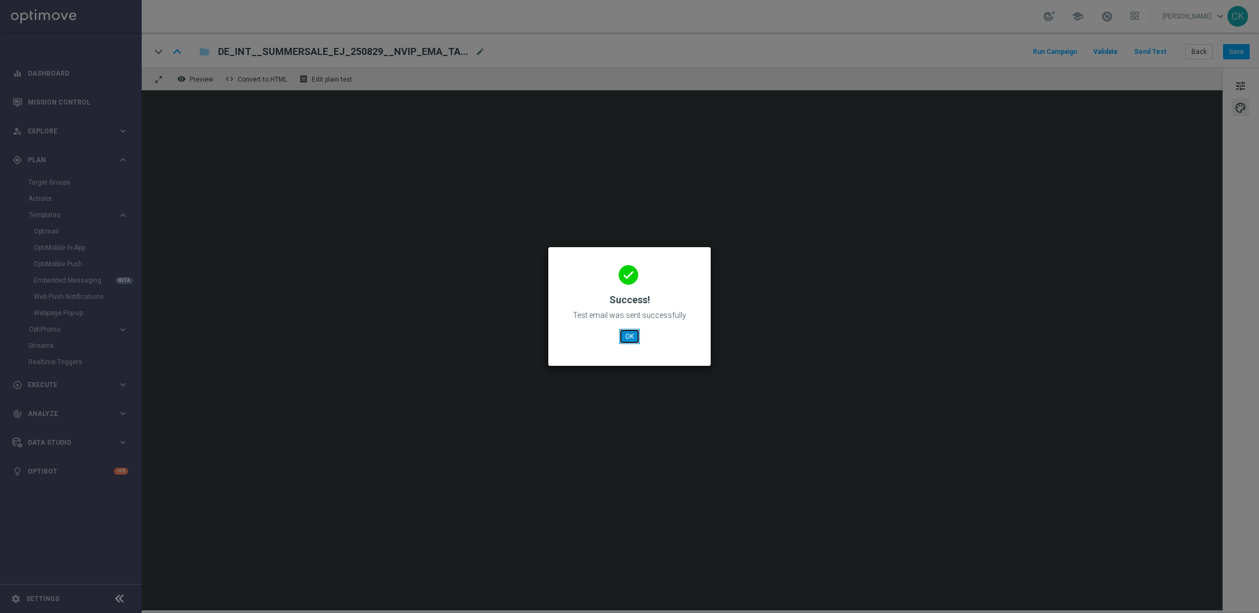
click at [633, 334] on button "OK" at bounding box center [629, 336] width 21 height 15
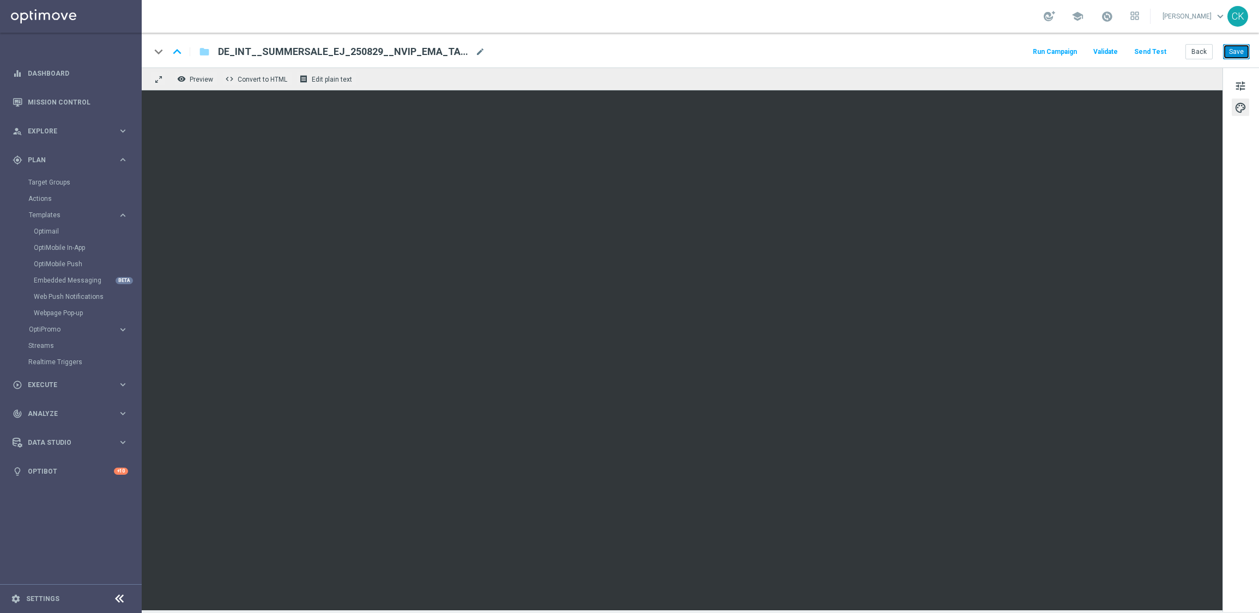
click at [1241, 46] on button "Save" at bounding box center [1236, 51] width 27 height 15
click at [1197, 53] on button "Back" at bounding box center [1198, 51] width 27 height 15
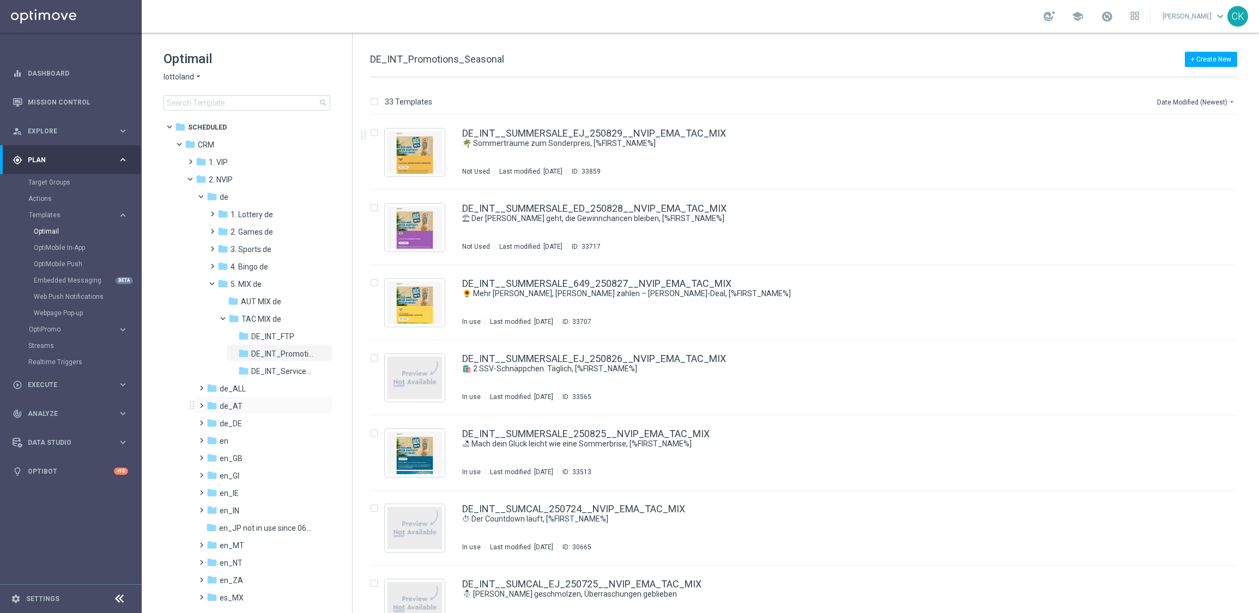
click at [202, 403] on span at bounding box center [199, 401] width 5 height 4
click at [208, 490] on span at bounding box center [210, 488] width 5 height 4
click at [223, 525] on span at bounding box center [220, 523] width 5 height 4
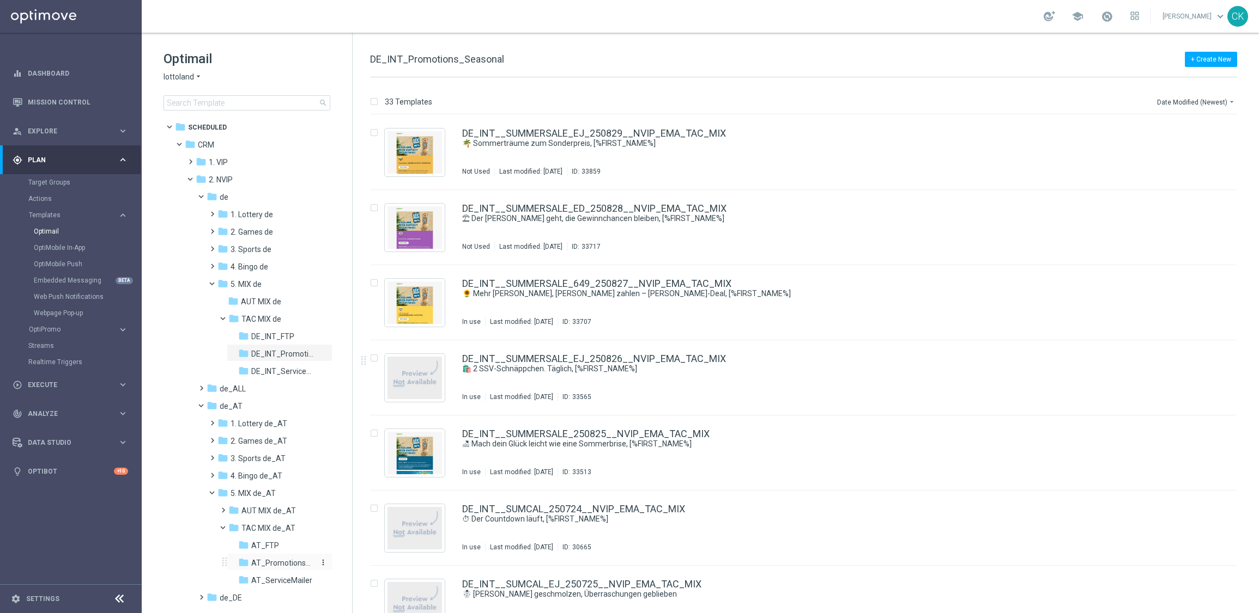
click at [293, 562] on span "AT_Promotions_Seasonal" at bounding box center [282, 563] width 63 height 10
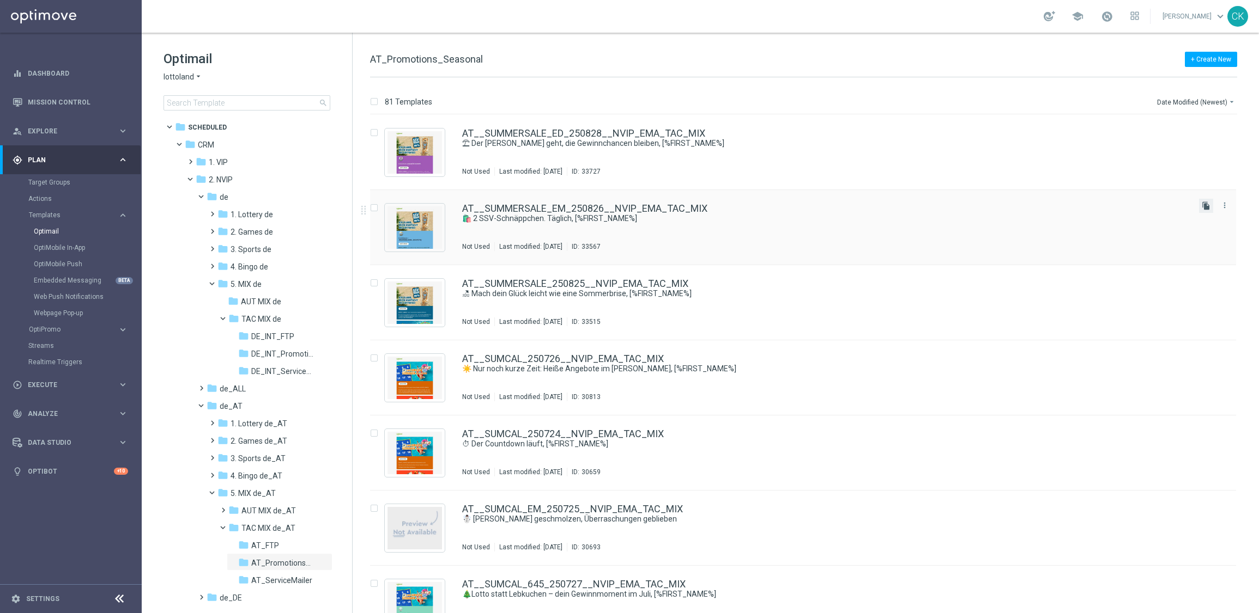
click at [1201, 202] on icon "file_copy" at bounding box center [1205, 206] width 9 height 9
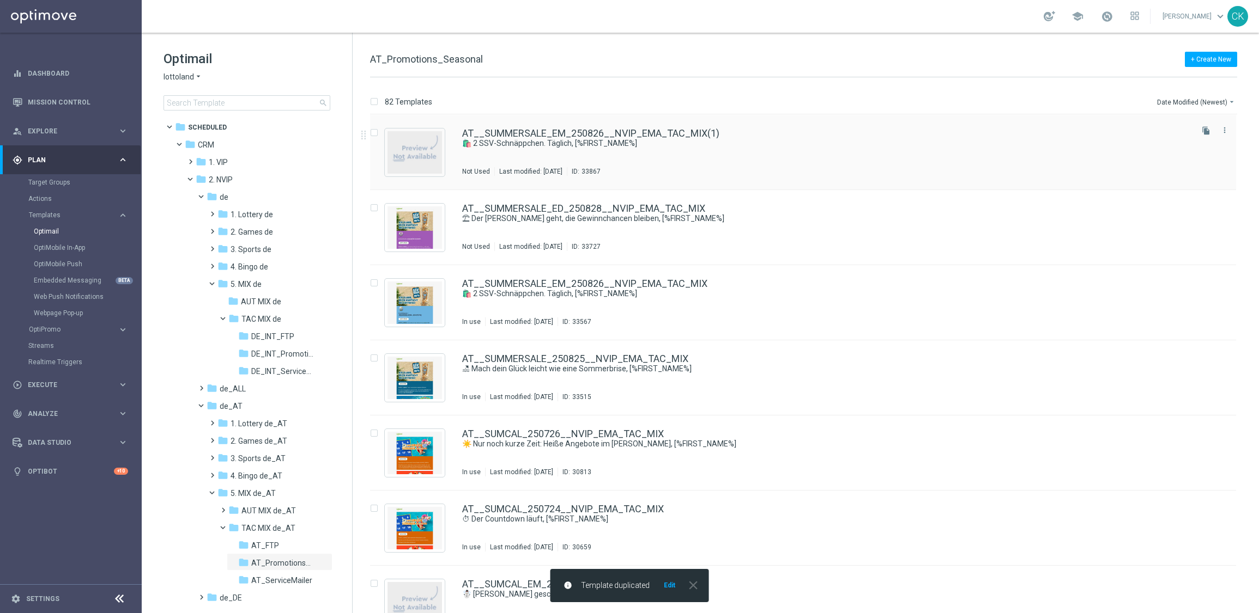
click at [500, 127] on div "AT__SUMMERSALE_EM_250826__NVIP_EMA_TAC_MIX(1) 🛍️ 2 SSV-Schnäppchen. Täglich, [%…" at bounding box center [803, 152] width 866 height 75
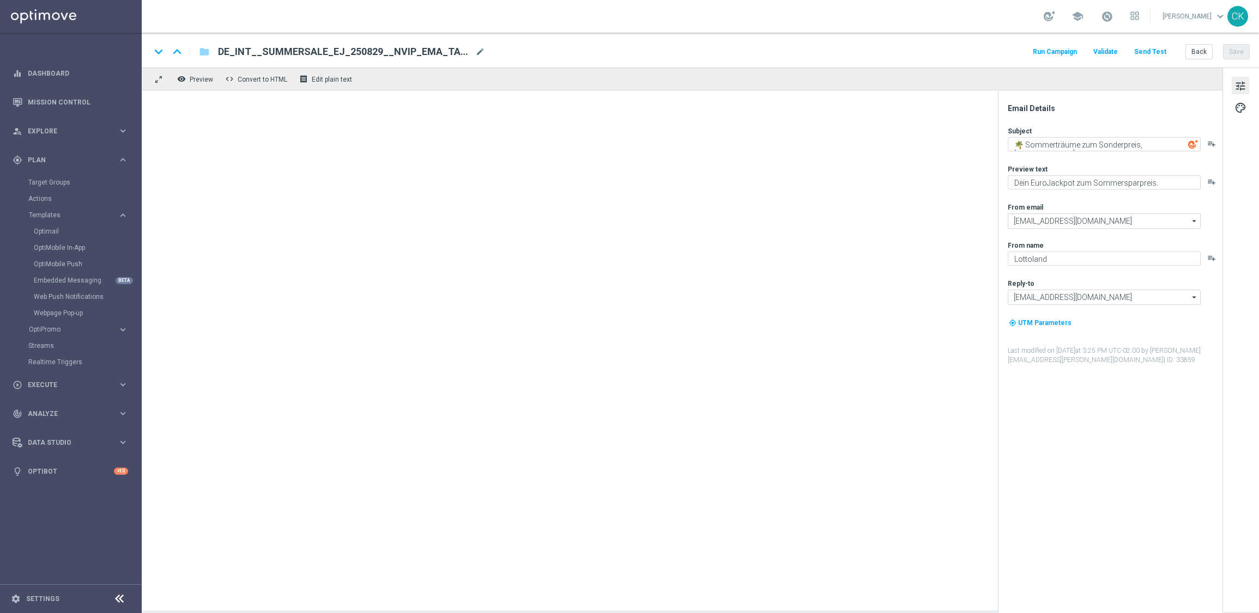
type input "AT__SUMMERSALE_EM_250826__NVIP_EMA_TAC_MIX(1)"
type textarea "🛍️ 2 SSV-Schnäppchen. Täglich, [%FIRST_NAME%]"
type textarea "Was wartet am Dienstag?"
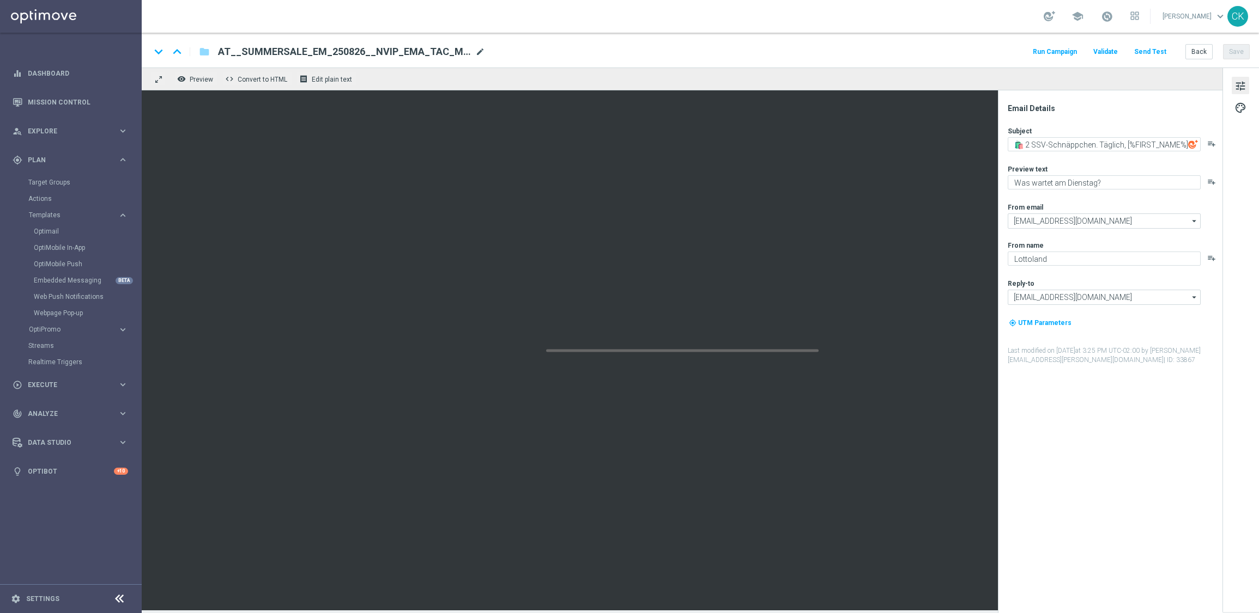
click at [475, 52] on span "mode_edit" at bounding box center [480, 52] width 10 height 10
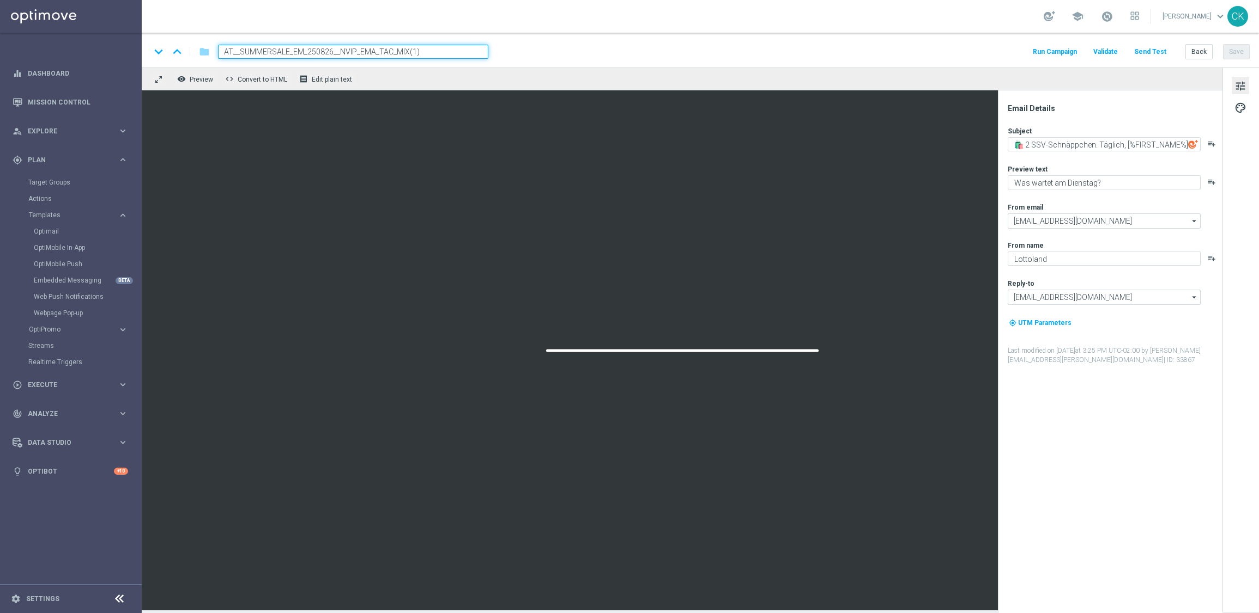
click at [436, 49] on input "AT__SUMMERSALE_EM_250826__NVIP_EMA_TAC_MIX(1)" at bounding box center [353, 52] width 270 height 14
paste input "9__NVIP_EMA_TAC_MIX"
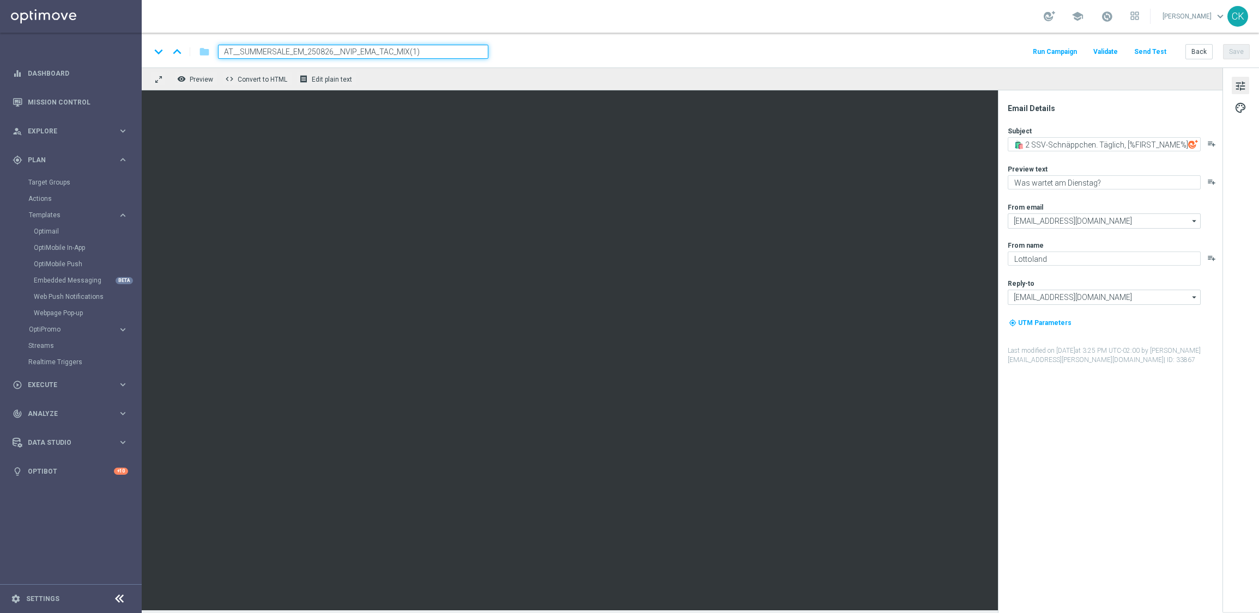
type input "AT__SUMMERSALE_EM_250829__NVIP_EMA_TAC_MIX"
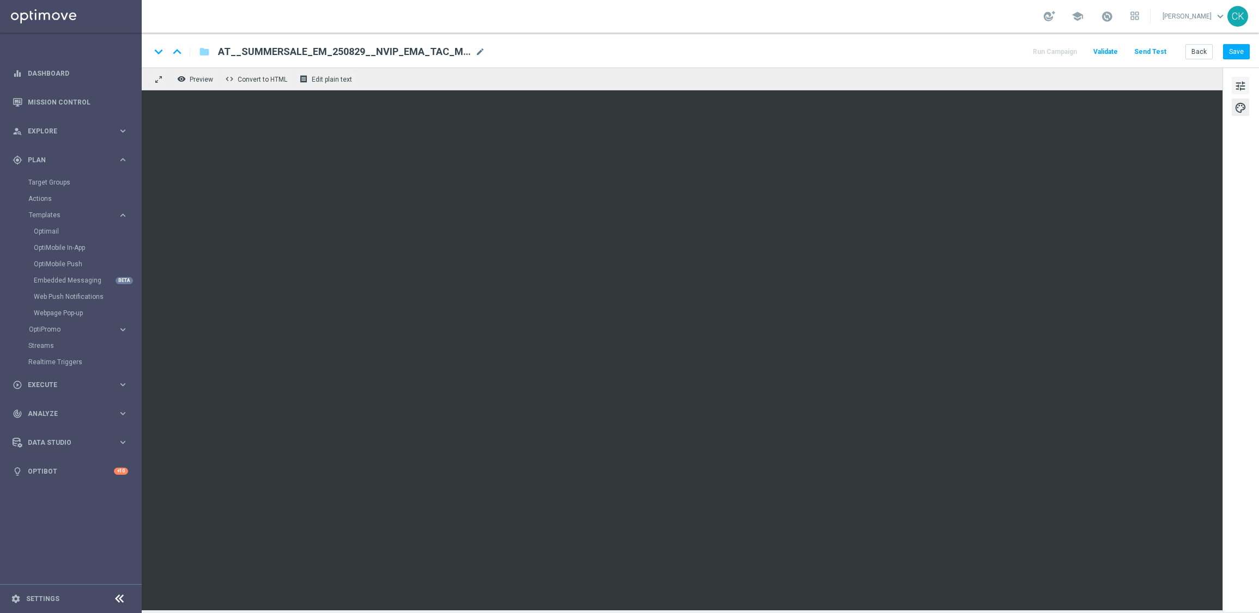
click at [1242, 84] on span "tune" at bounding box center [1240, 86] width 12 height 14
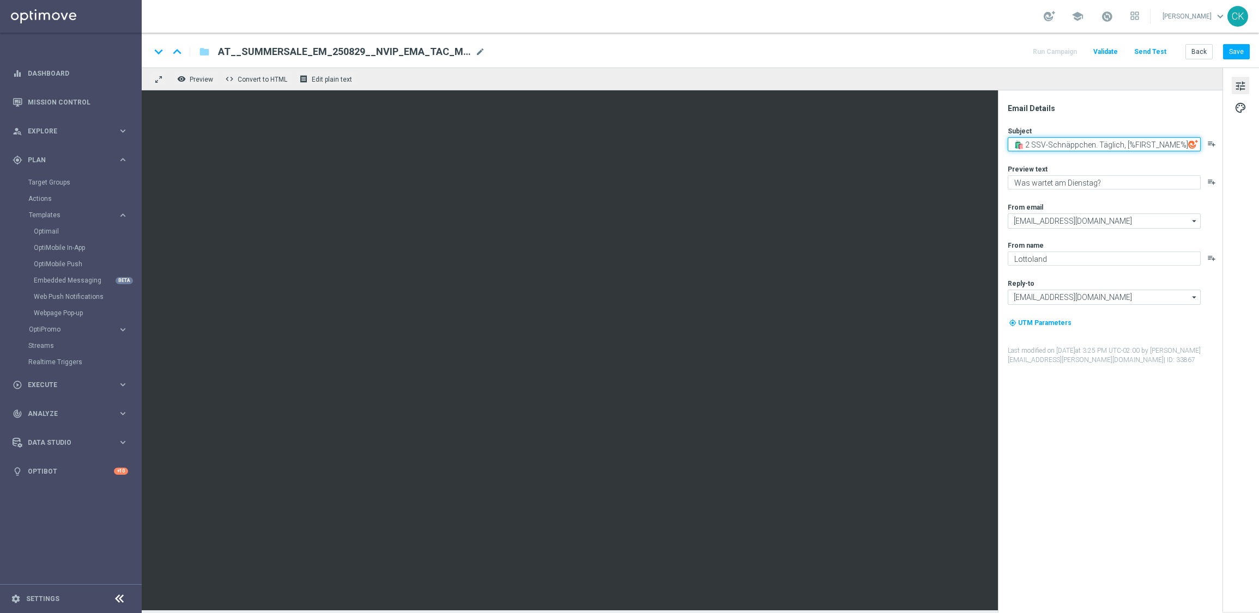
click at [1057, 141] on textarea "🛍️ 2 SSV-Schnäppchen. Täglich, [%FIRST_NAME%]" at bounding box center [1103, 144] width 193 height 14
paste textarea "Sommerträume zum Sonderpreis"
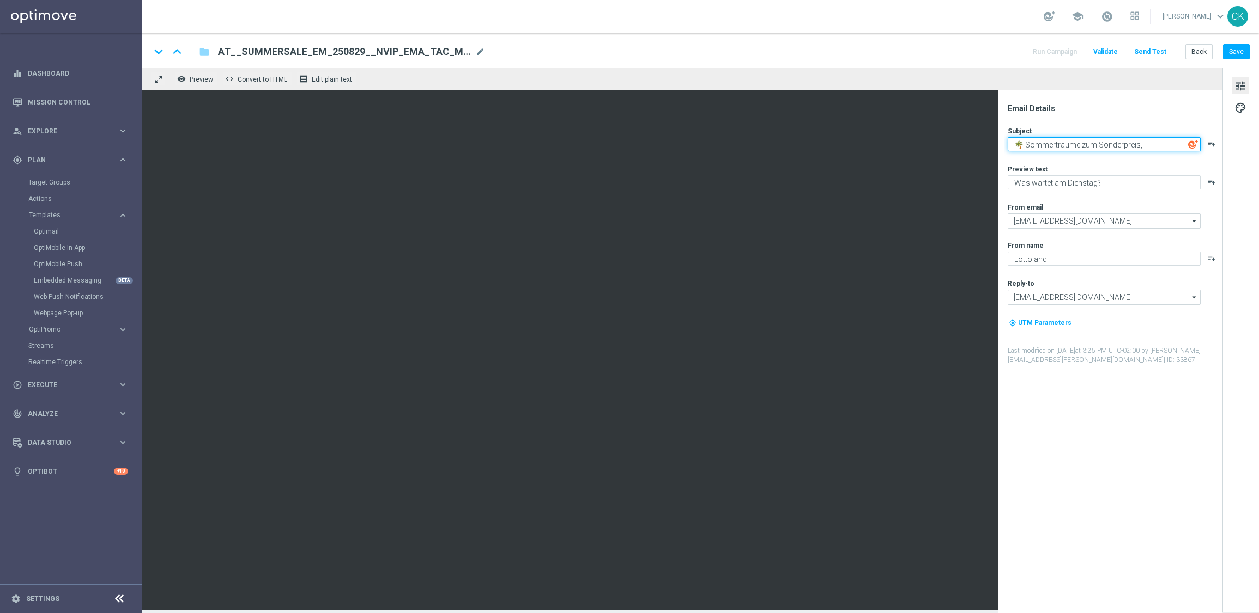
type textarea "🌴 Sommerträume zum Sonderpreis, [%FIRST_NAME%]"
click at [1116, 184] on textarea "Was wartet am Dienstag?" at bounding box center [1103, 182] width 193 height 14
paste textarea "Dein EuroJackpot zum Sommersparpreis."
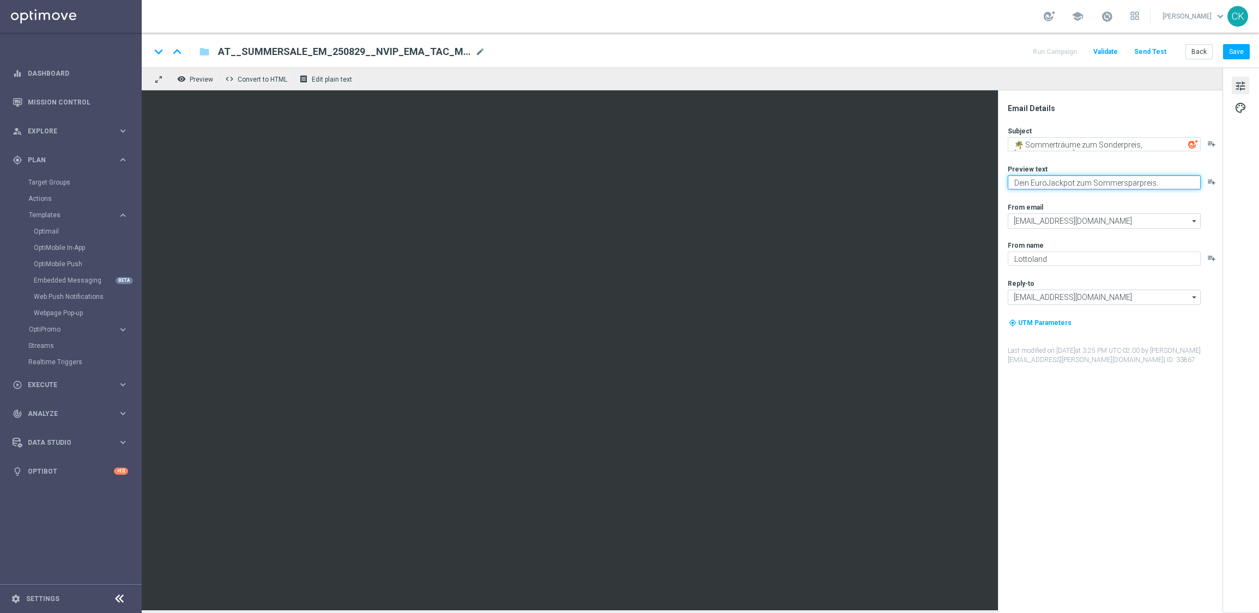
click at [1029, 182] on textarea "Dein EuroJackpot zum Sommersparpreis." at bounding box center [1103, 182] width 193 height 14
click at [1075, 182] on textarea "Deine EuroJackpot zum Sommersparpreis." at bounding box center [1103, 182] width 193 height 14
click at [1095, 180] on textarea "Deine EuroMillionen zum Sommersparpreis." at bounding box center [1103, 182] width 193 height 14
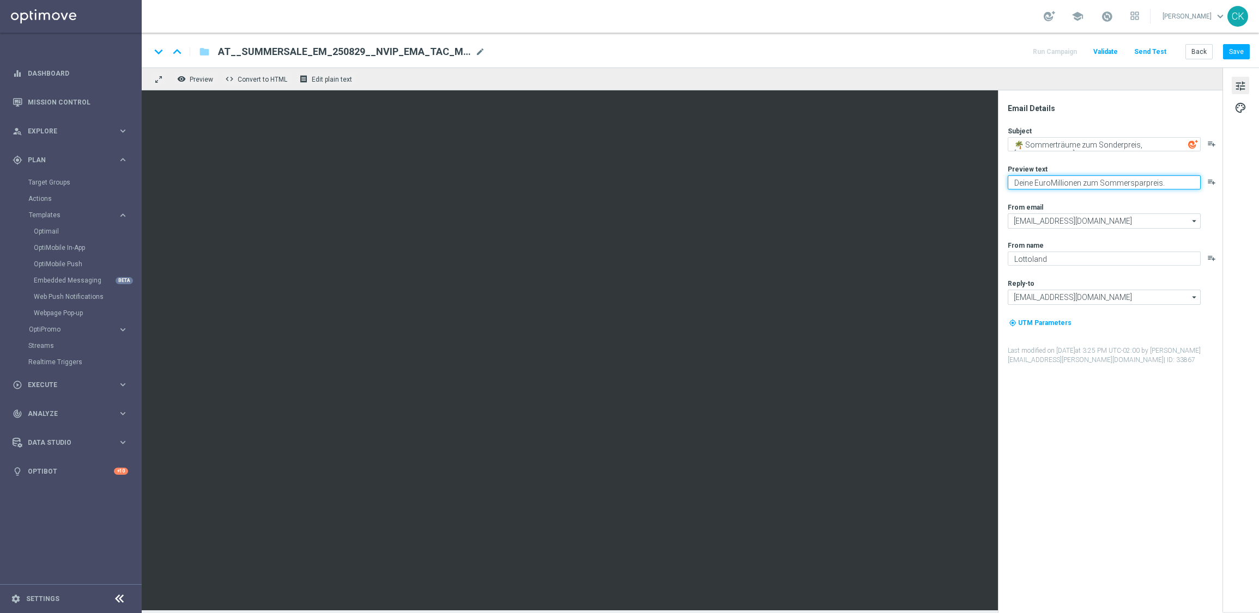
type textarea "Deine EuroMillionen zum Sommersparpreis."
click at [1232, 55] on button "Save" at bounding box center [1236, 51] width 27 height 15
click at [1239, 107] on span "palette" at bounding box center [1240, 108] width 12 height 14
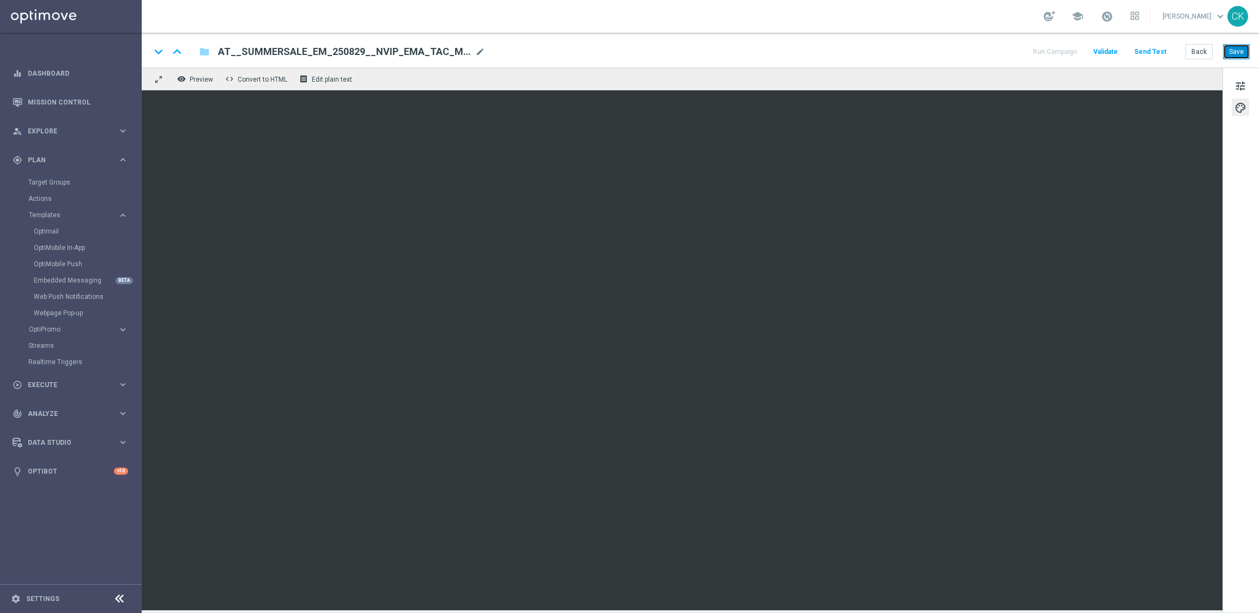
click at [1237, 52] on button "Save" at bounding box center [1236, 51] width 27 height 15
click at [1241, 41] on div "keyboard_arrow_down keyboard_arrow_up folder AT__SUMMERSALE_EM_250829__NVIP_EMA…" at bounding box center [700, 50] width 1117 height 35
click at [1240, 46] on button "Save" at bounding box center [1236, 51] width 27 height 15
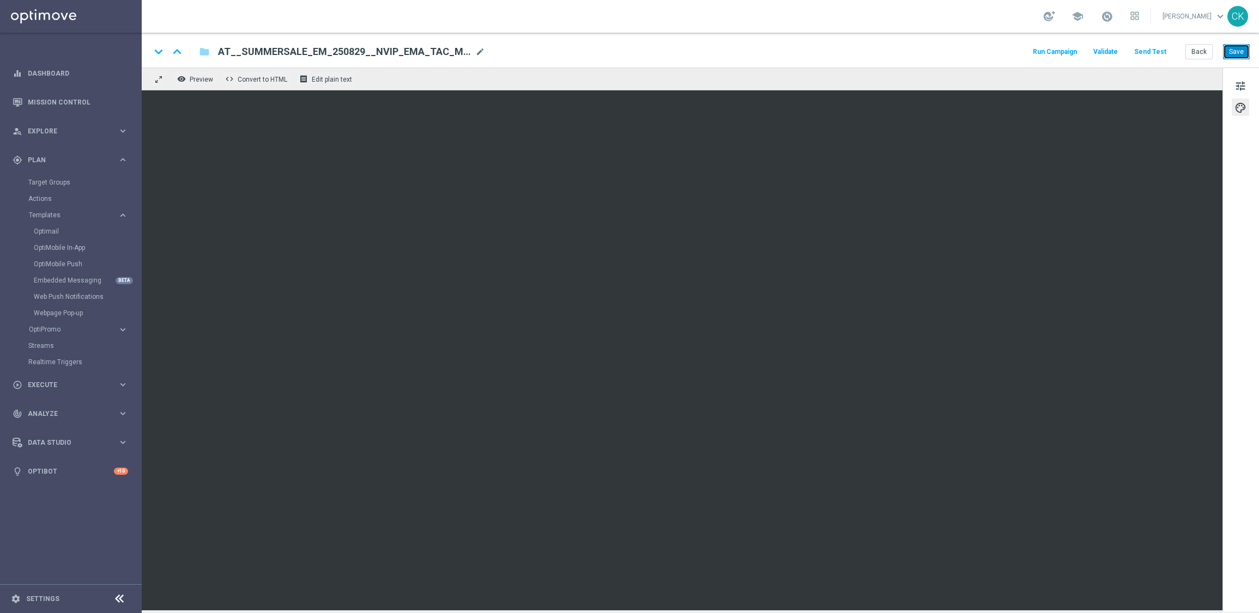
click at [1240, 49] on button "Save" at bounding box center [1236, 51] width 27 height 15
click at [1145, 50] on button "Send Test" at bounding box center [1149, 52] width 35 height 15
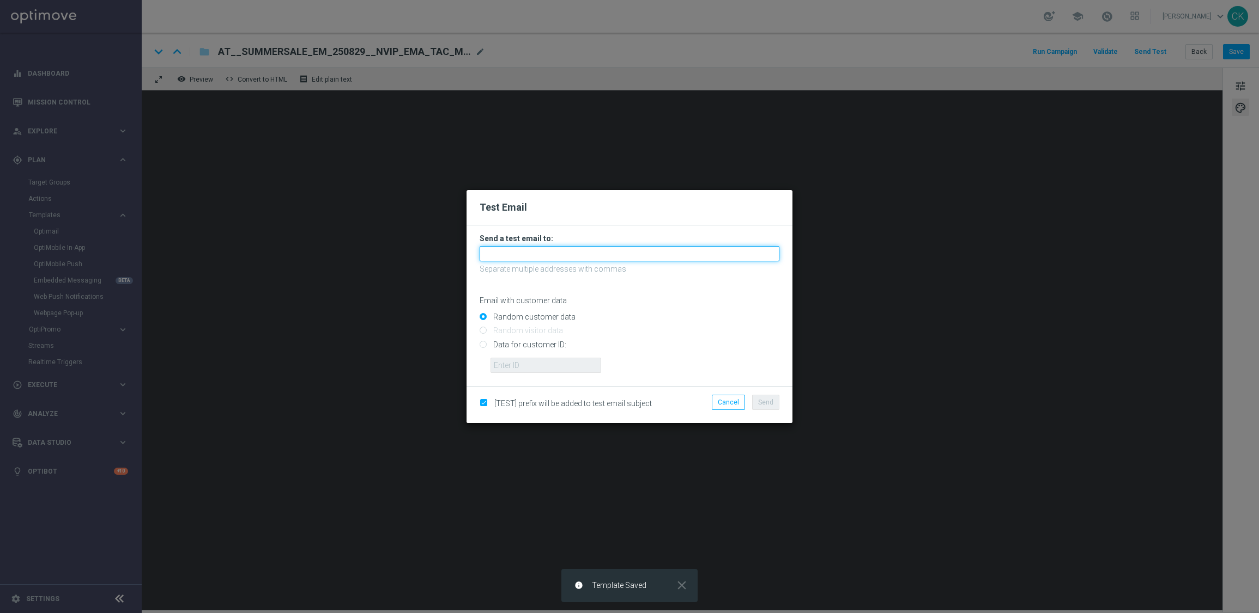
click at [645, 254] on input "text" at bounding box center [629, 253] width 300 height 15
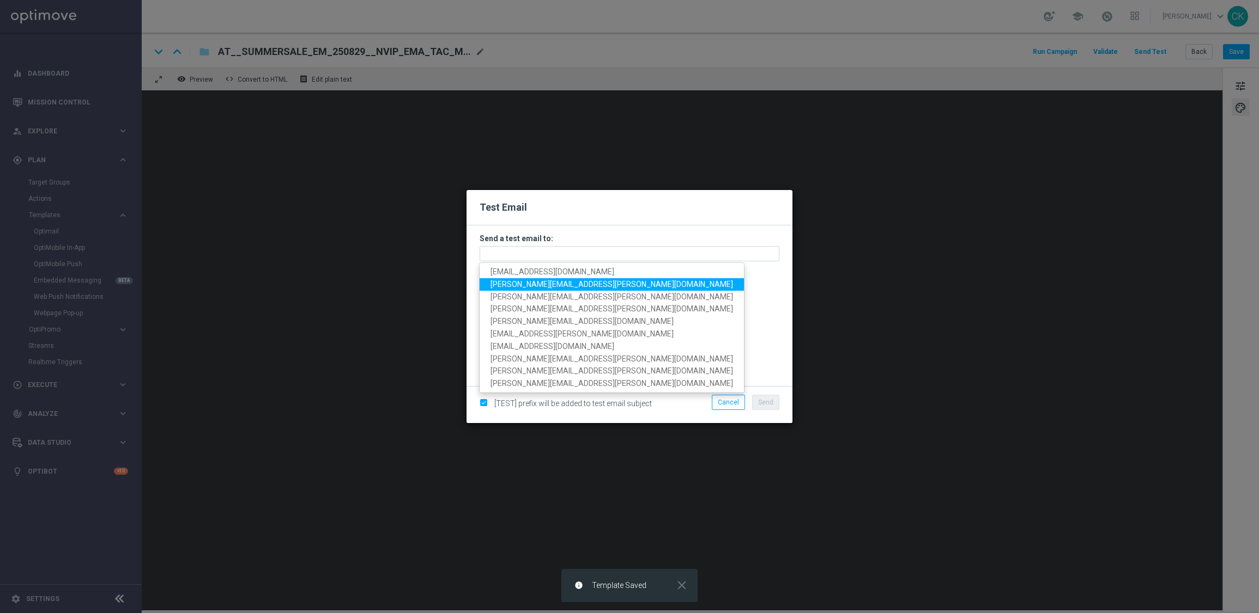
click at [580, 284] on span "[PERSON_NAME][EMAIL_ADDRESS][PERSON_NAME][DOMAIN_NAME]" at bounding box center [611, 284] width 242 height 9
type input "[PERSON_NAME][EMAIL_ADDRESS][PERSON_NAME][DOMAIN_NAME]"
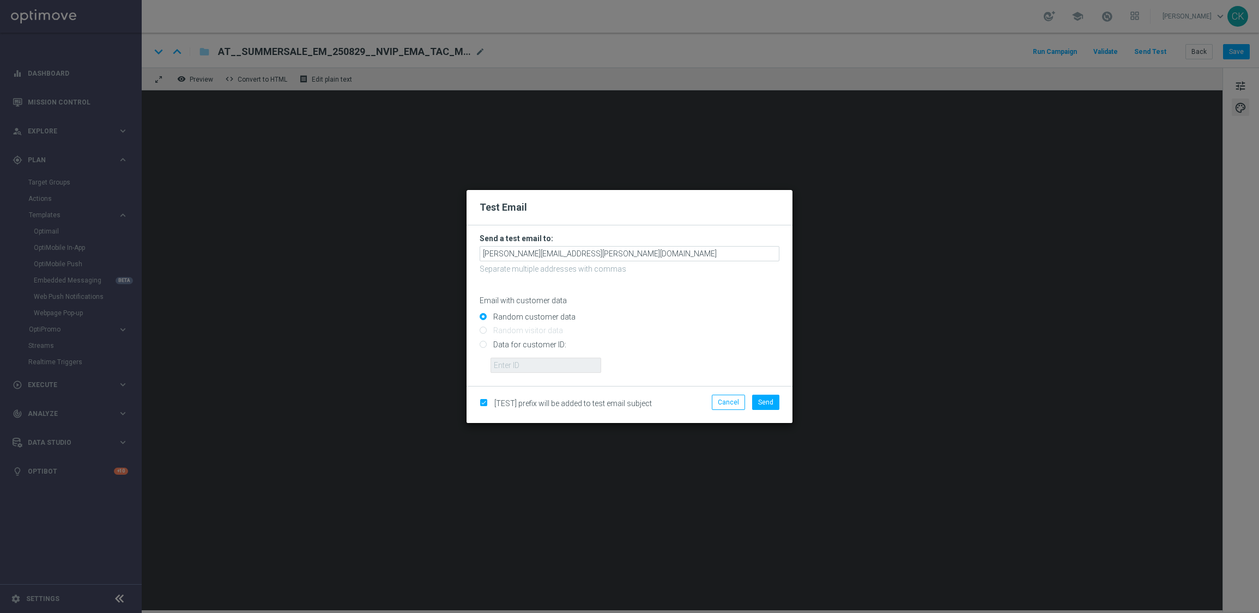
click at [762, 411] on div "Cancel Send" at bounding box center [734, 405] width 105 height 20
click at [769, 396] on button "Send" at bounding box center [765, 402] width 27 height 15
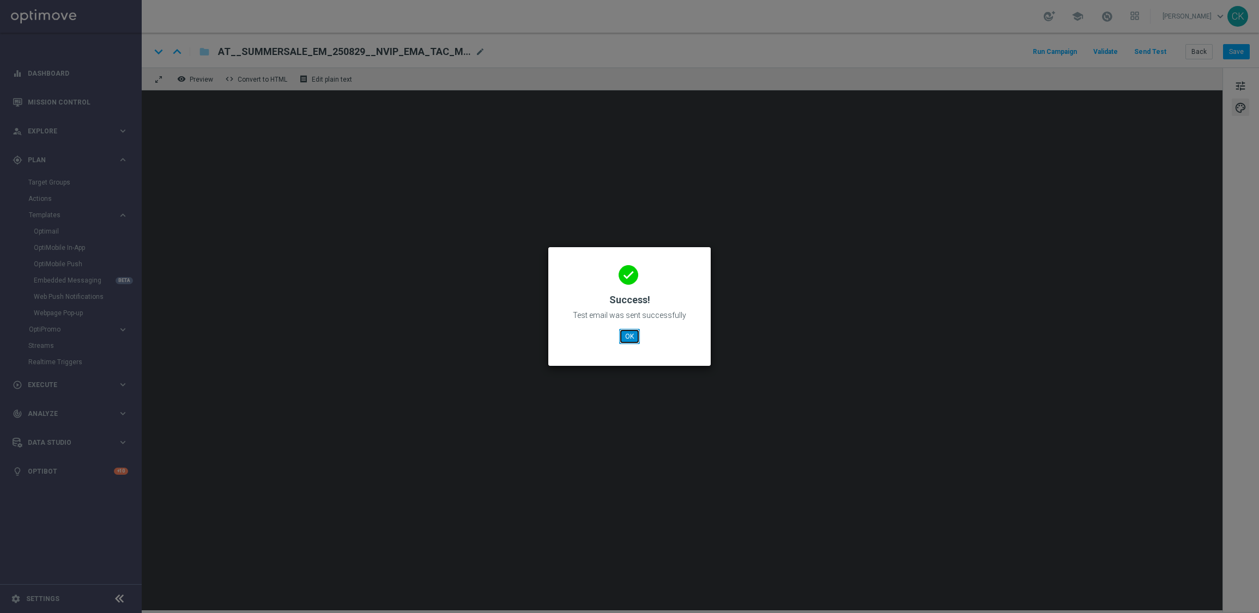
click at [626, 338] on button "OK" at bounding box center [629, 336] width 21 height 15
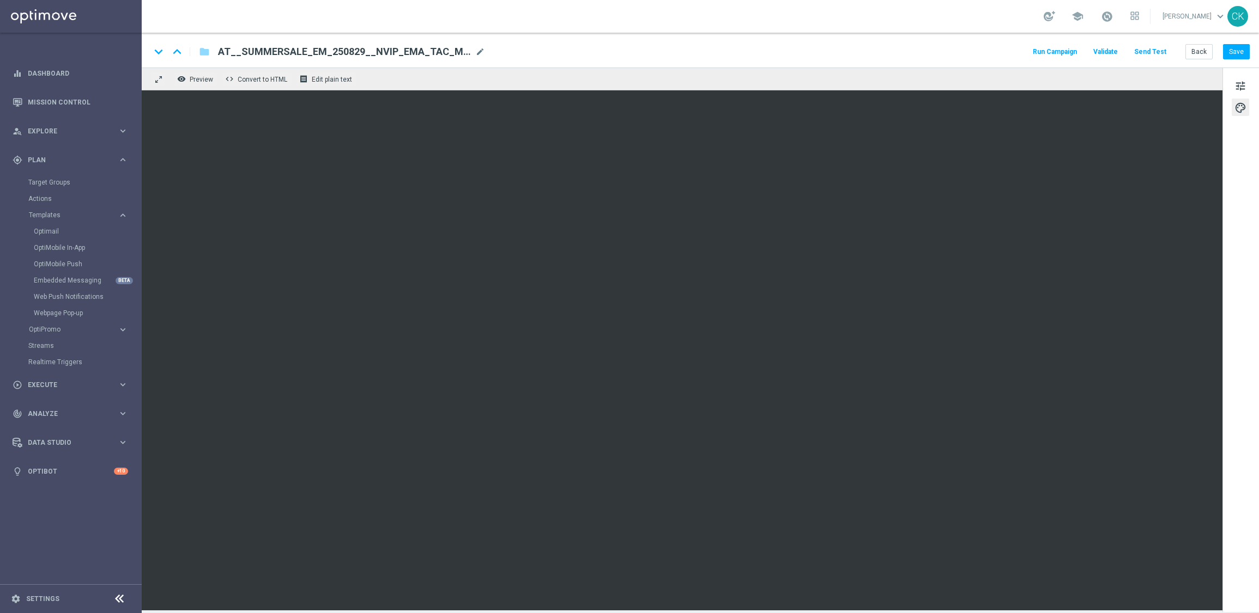
click at [1234, 65] on div "keyboard_arrow_down keyboard_arrow_up folder AT__SUMMERSALE_EM_250829__NVIP_EMA…" at bounding box center [700, 50] width 1117 height 35
click at [1234, 51] on button "Save" at bounding box center [1236, 51] width 27 height 15
click at [1232, 48] on button "Save" at bounding box center [1236, 51] width 27 height 15
click at [1146, 52] on button "Send Test" at bounding box center [1149, 52] width 35 height 15
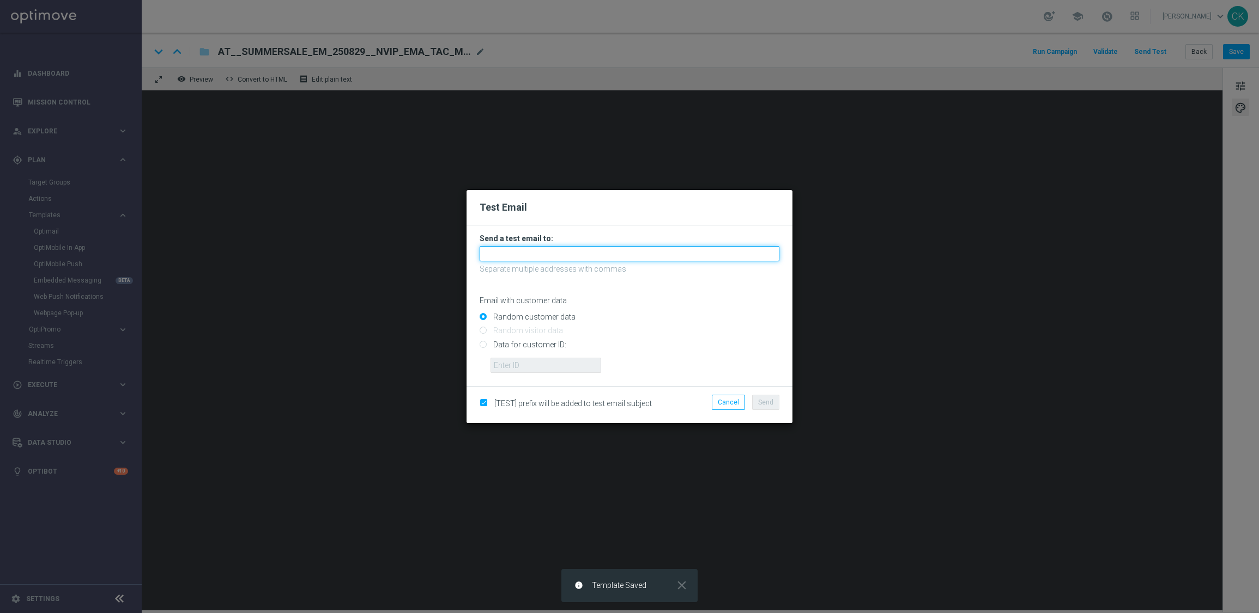
click at [518, 254] on input "text" at bounding box center [629, 253] width 300 height 15
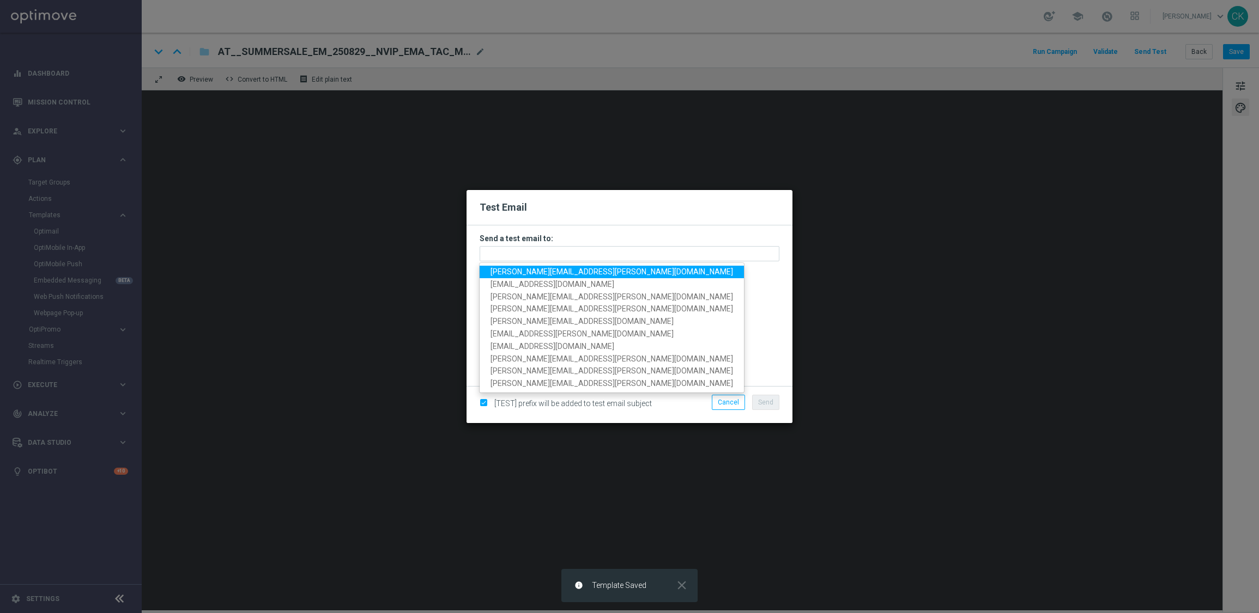
click at [533, 268] on span "[PERSON_NAME][EMAIL_ADDRESS][PERSON_NAME][DOMAIN_NAME]" at bounding box center [611, 272] width 242 height 9
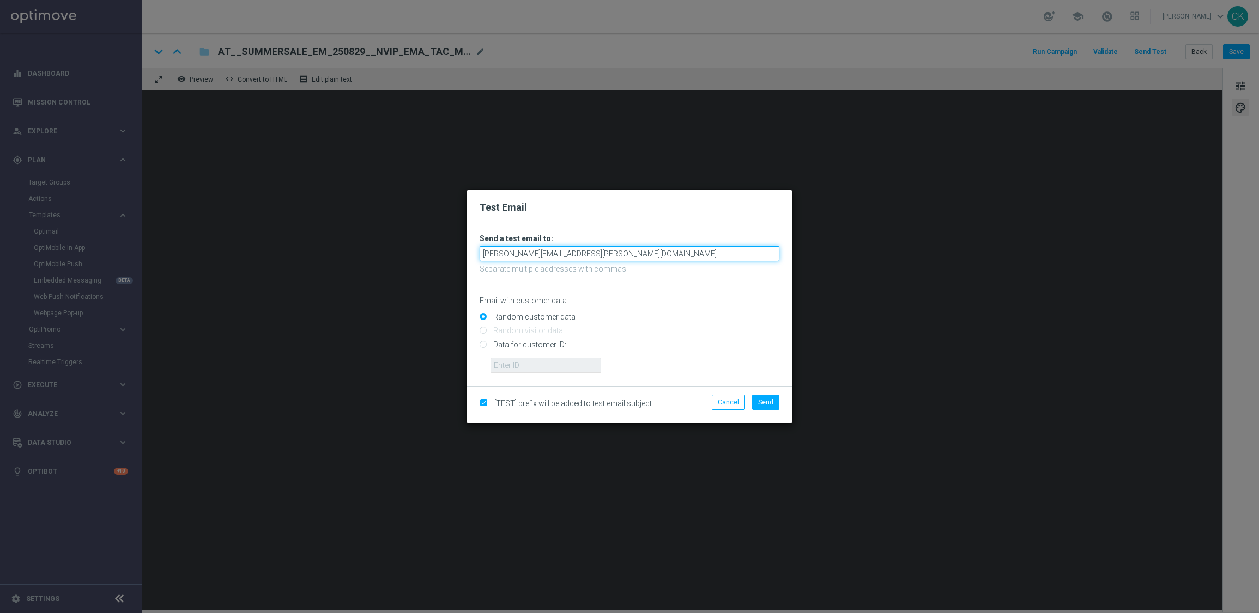
click at [627, 257] on input "[PERSON_NAME][EMAIL_ADDRESS][PERSON_NAME][DOMAIN_NAME]" at bounding box center [629, 253] width 300 height 15
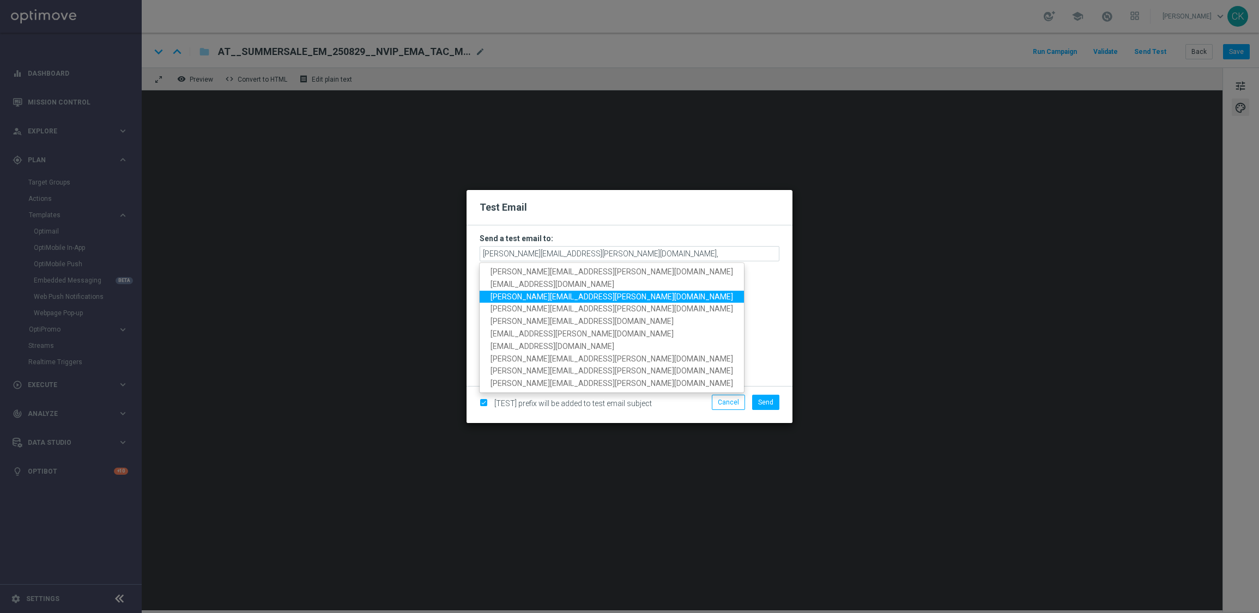
click at [557, 292] on span "[PERSON_NAME][EMAIL_ADDRESS][PERSON_NAME][DOMAIN_NAME]" at bounding box center [611, 296] width 242 height 9
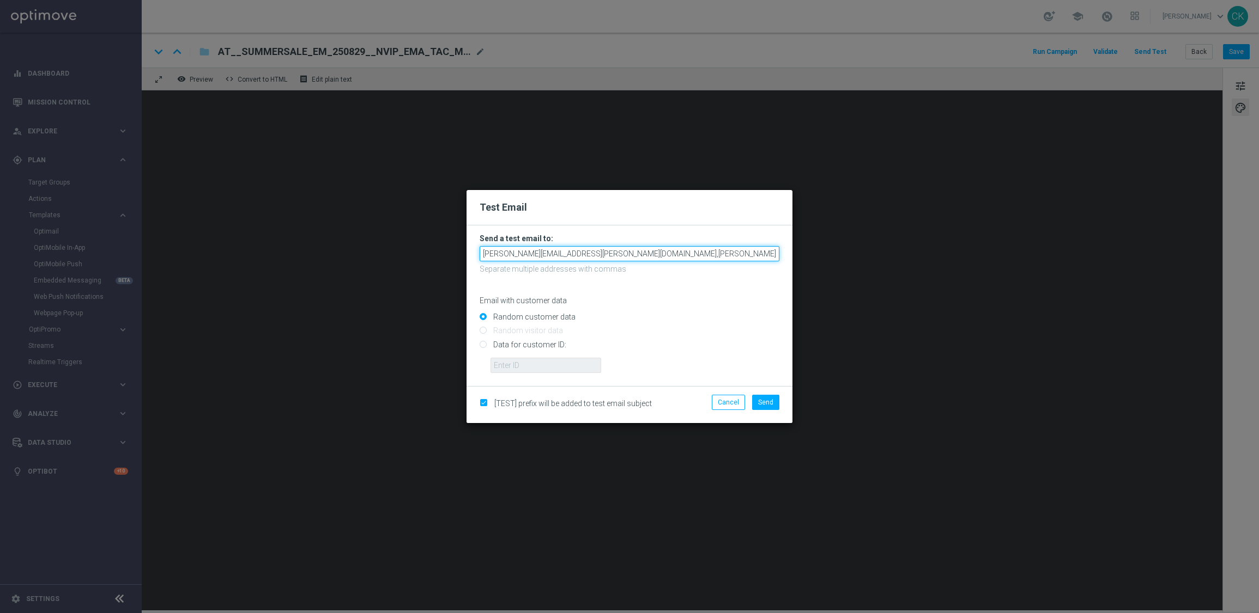
click at [751, 256] on input "[PERSON_NAME][EMAIL_ADDRESS][PERSON_NAME][DOMAIN_NAME],[PERSON_NAME][DOMAIN_NAM…" at bounding box center [629, 253] width 300 height 15
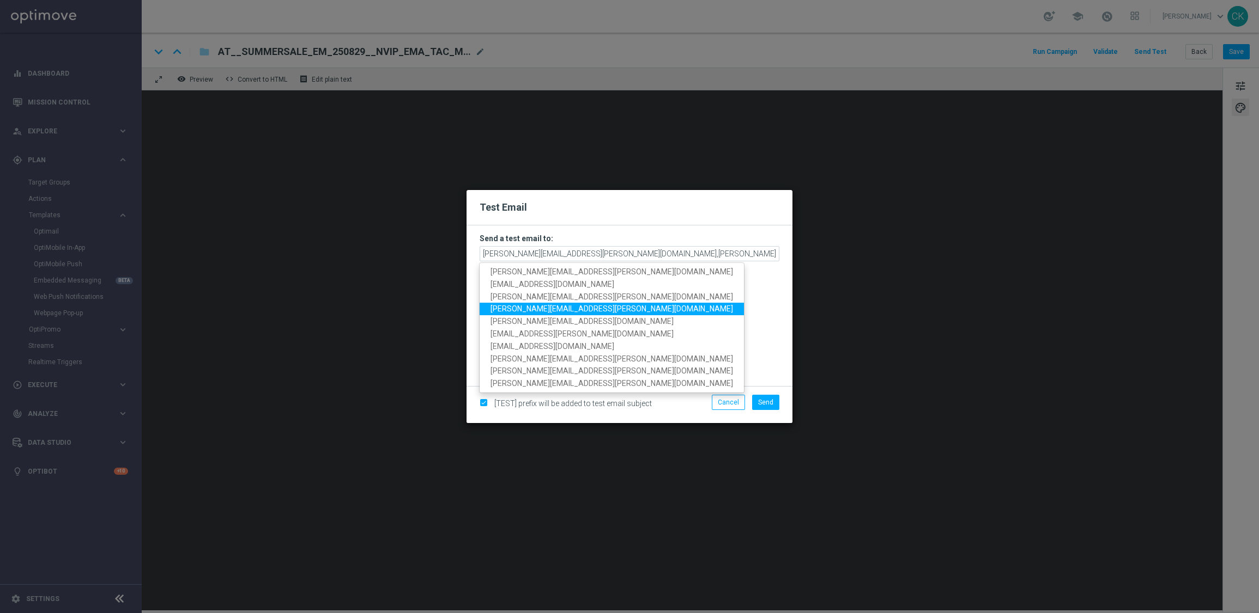
click at [574, 305] on span "[PERSON_NAME][EMAIL_ADDRESS][PERSON_NAME][DOMAIN_NAME]" at bounding box center [611, 309] width 242 height 9
type input "[EMAIL_ADDRESS][PERSON_NAME][DOMAIN_NAME],[DOMAIN_NAME][EMAIL_ADDRESS][PERSON_N…"
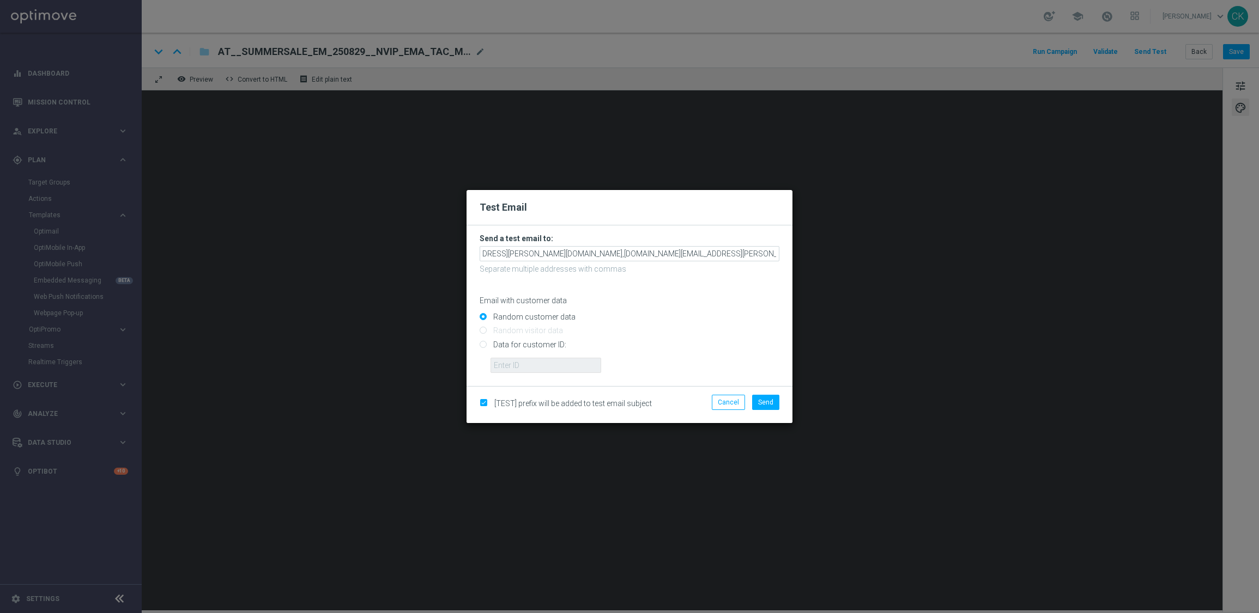
scroll to position [0, 56]
click at [533, 344] on input "Data for customer ID:" at bounding box center [629, 349] width 300 height 15
radio input "true"
click at [533, 372] on input "text" at bounding box center [545, 365] width 111 height 15
type input "14586067"
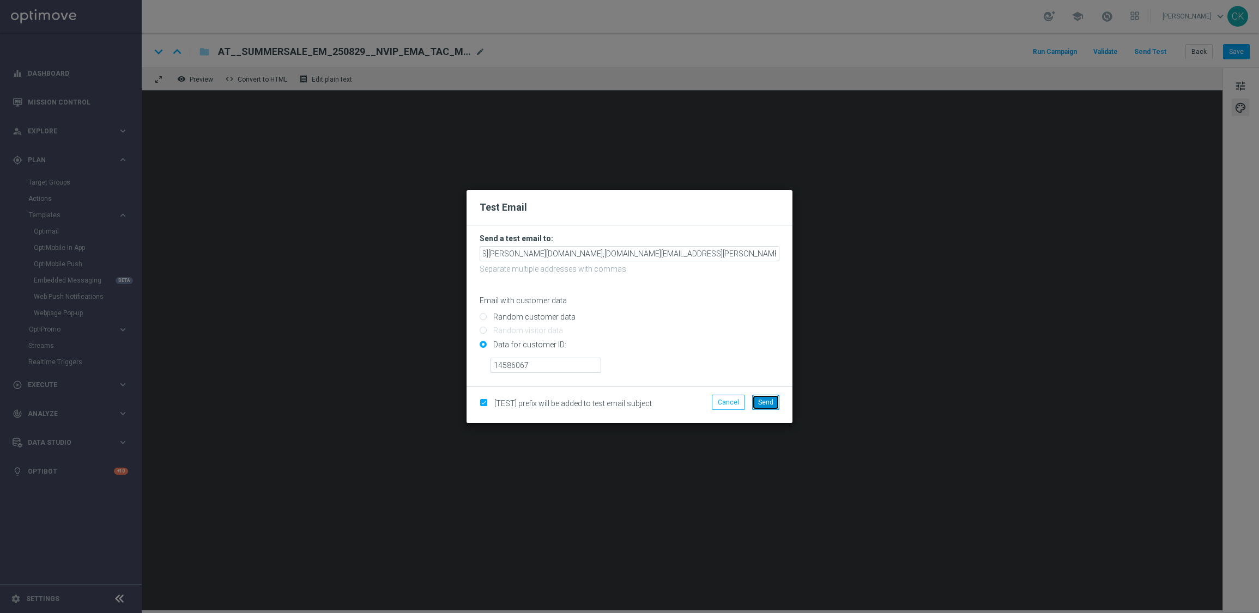
click at [767, 399] on span "Send" at bounding box center [765, 403] width 15 height 8
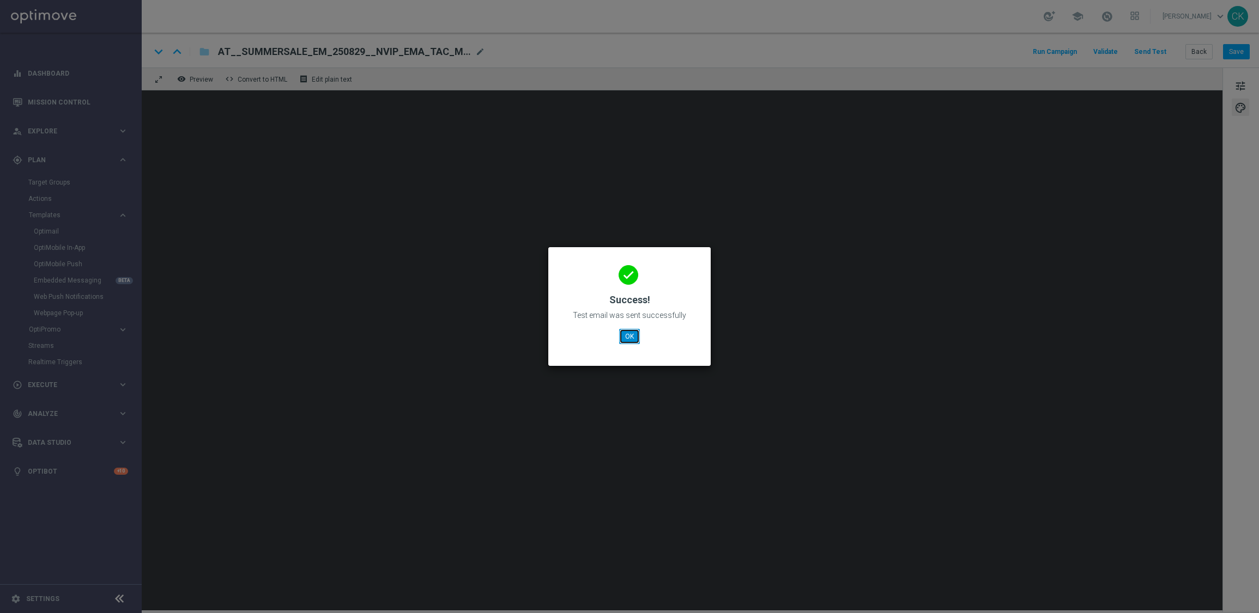
click at [629, 337] on button "OK" at bounding box center [629, 336] width 21 height 15
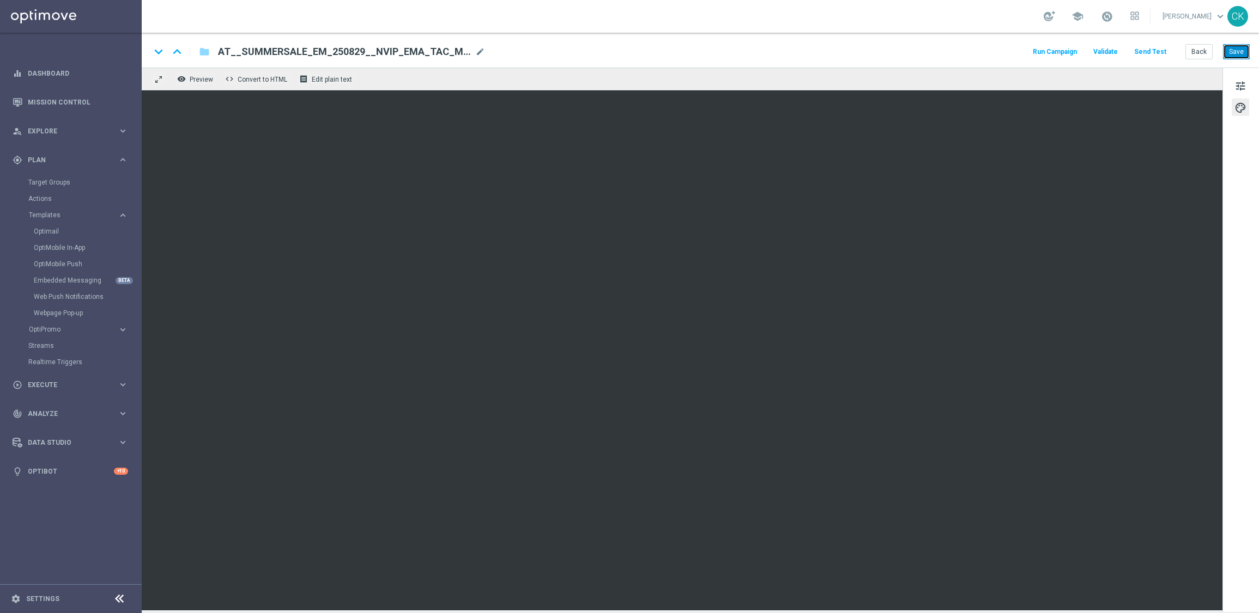
click at [1236, 51] on button "Save" at bounding box center [1236, 51] width 27 height 15
click at [1194, 48] on button "Back" at bounding box center [1198, 51] width 27 height 15
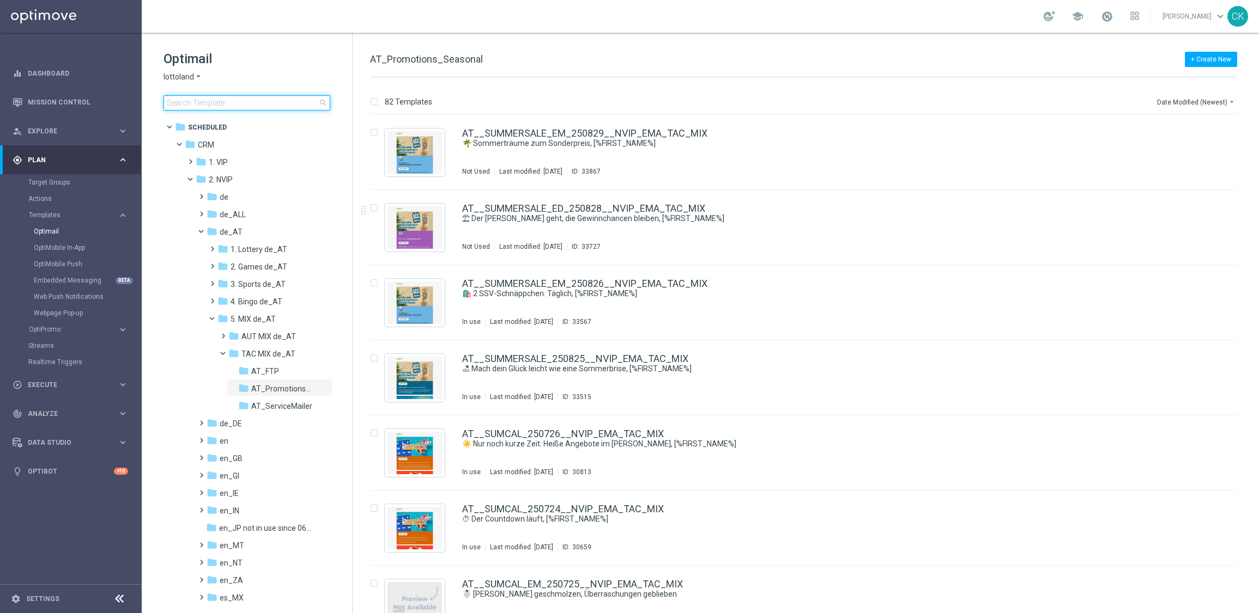
click at [214, 95] on input at bounding box center [246, 102] width 167 height 15
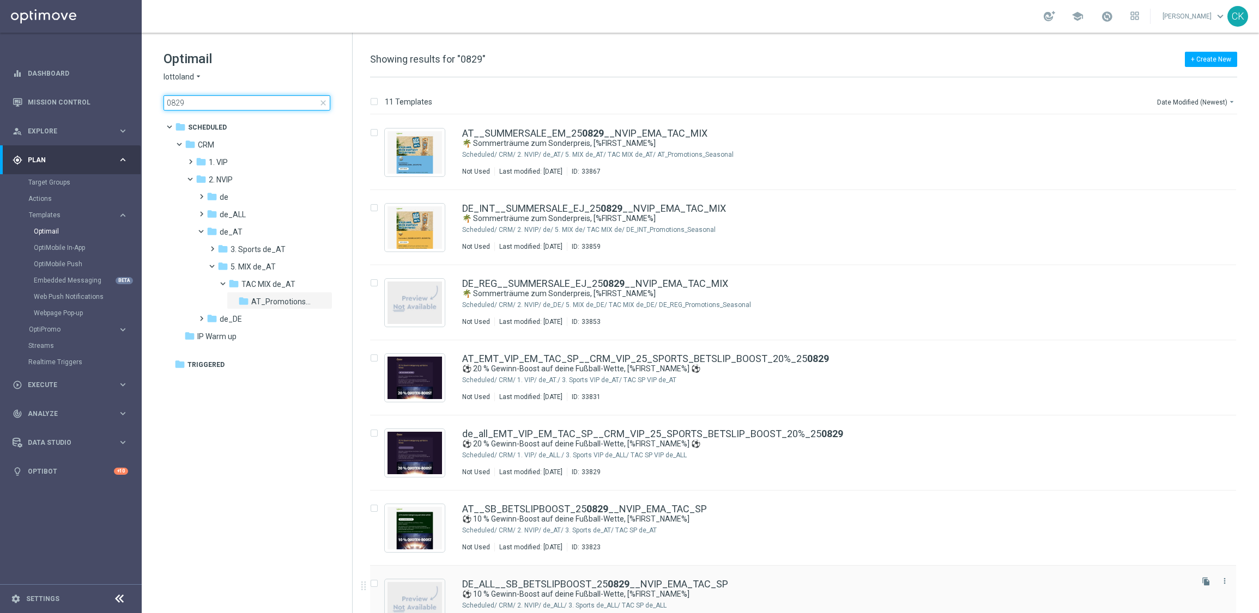
type input "0829"
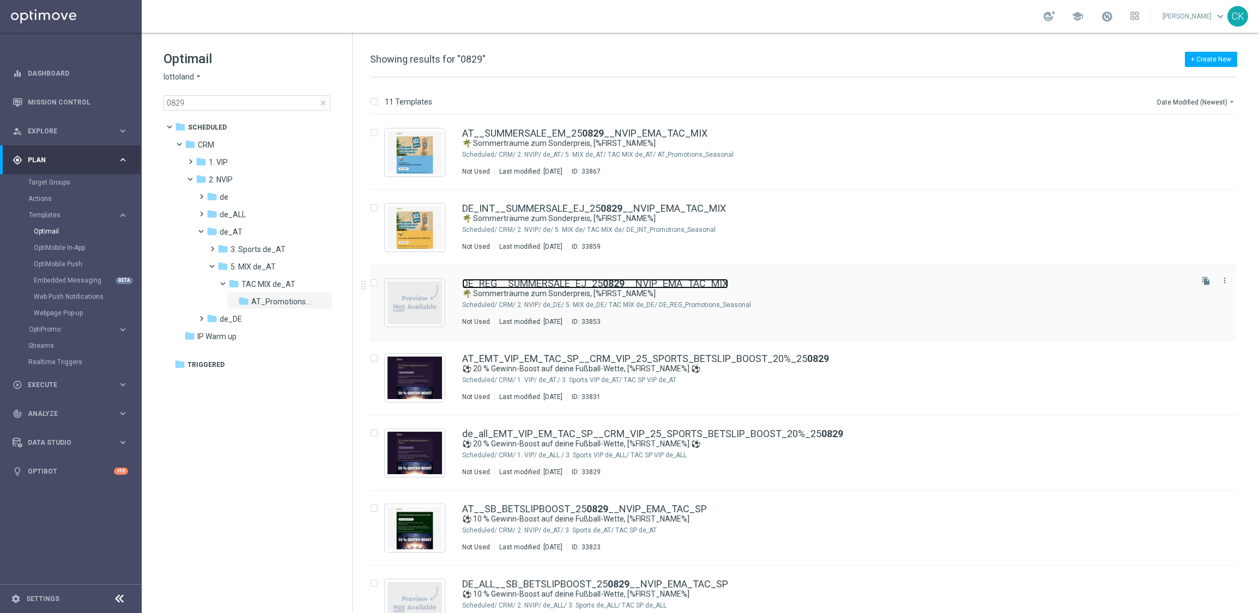
click at [532, 285] on link "DE_REG__SUMMERSALE_EJ_25 0829 __NVIP_EMA_TAC_MIX" at bounding box center [595, 284] width 266 height 10
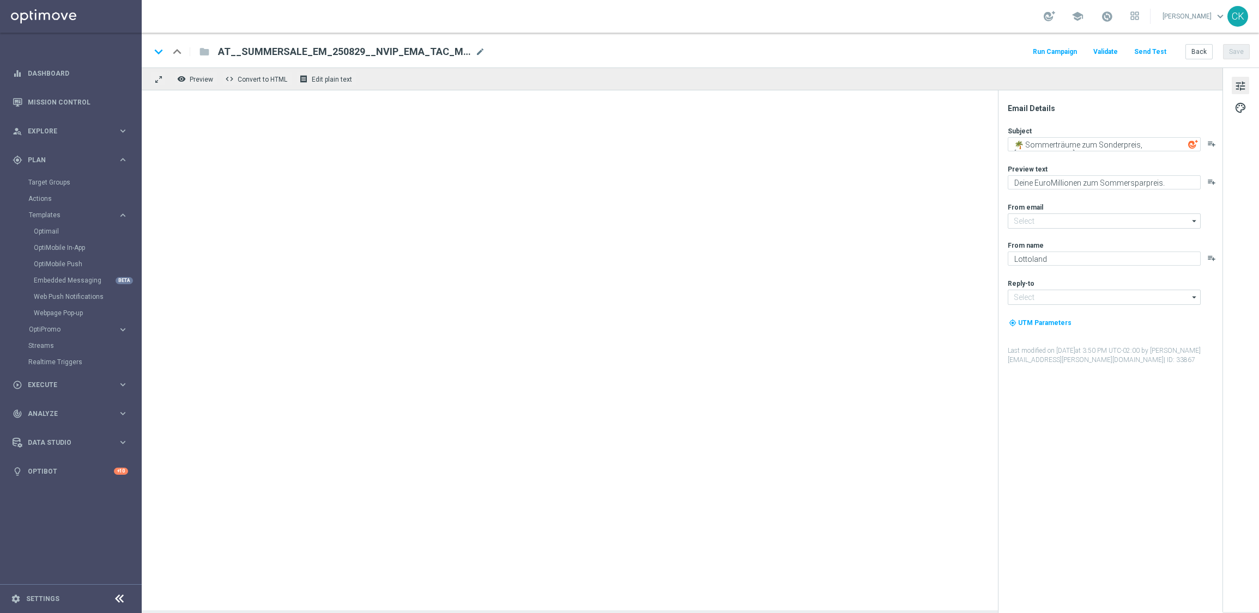
type input "[EMAIL_ADDRESS][DOMAIN_NAME]"
type textarea "Dein EuroJackpot zum Sommersparpreis."
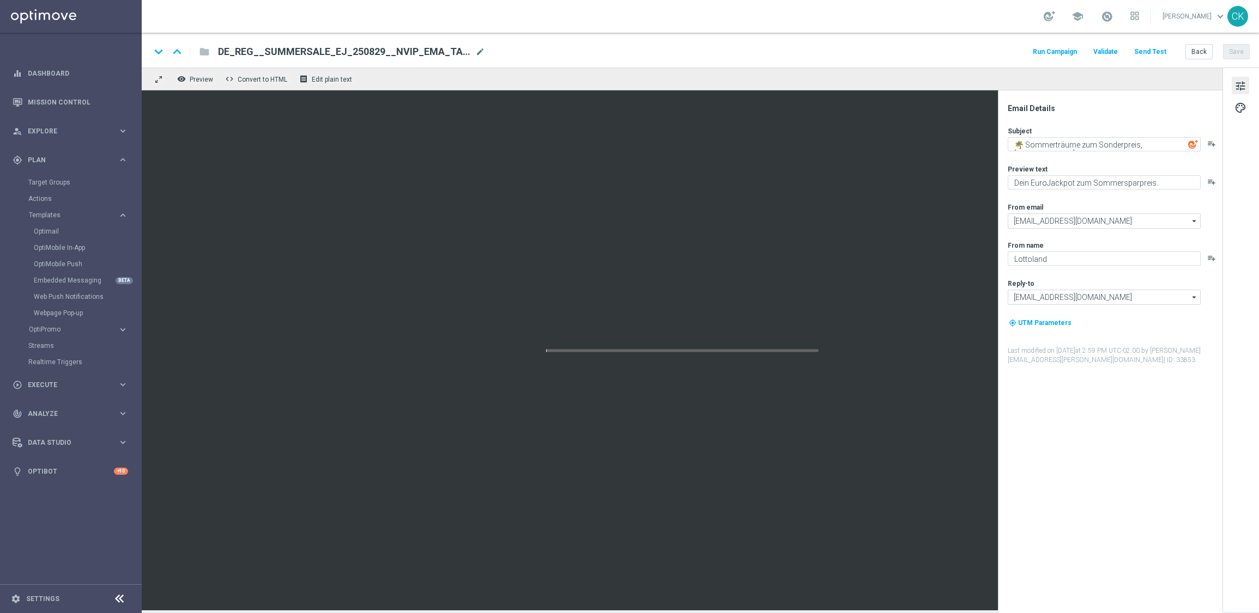
click at [1152, 47] on button "Send Test" at bounding box center [1149, 52] width 35 height 15
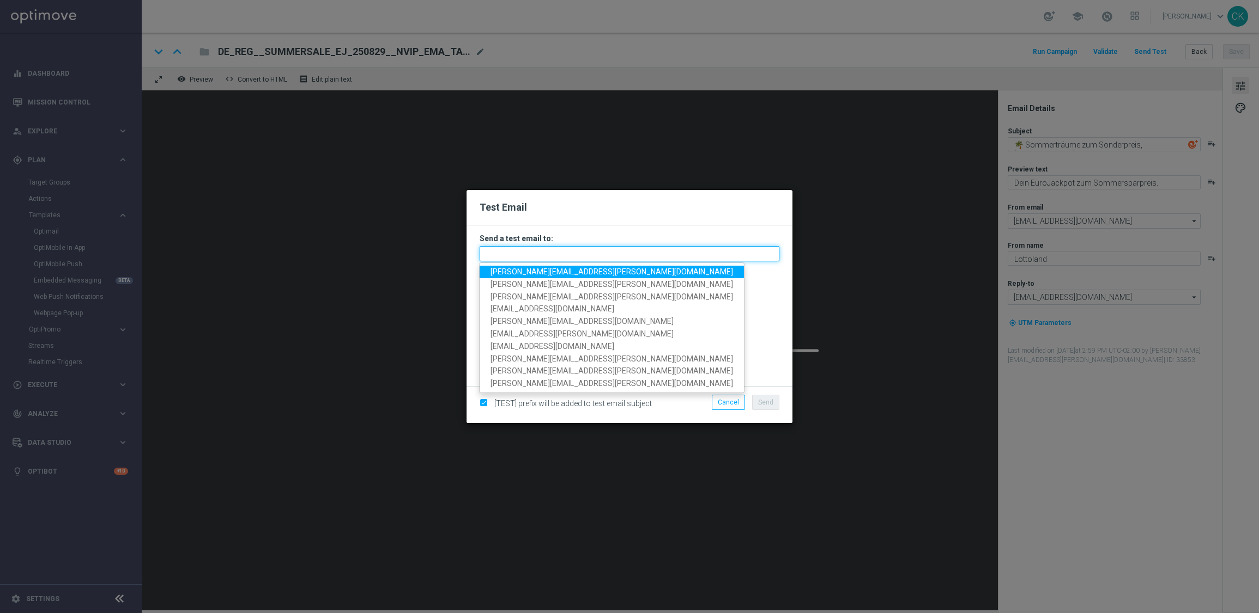
click at [626, 253] on input "text" at bounding box center [629, 253] width 300 height 15
click at [576, 273] on span "[PERSON_NAME][EMAIL_ADDRESS][PERSON_NAME][DOMAIN_NAME]" at bounding box center [611, 272] width 242 height 9
type input "[PERSON_NAME][EMAIL_ADDRESS][PERSON_NAME][DOMAIN_NAME]"
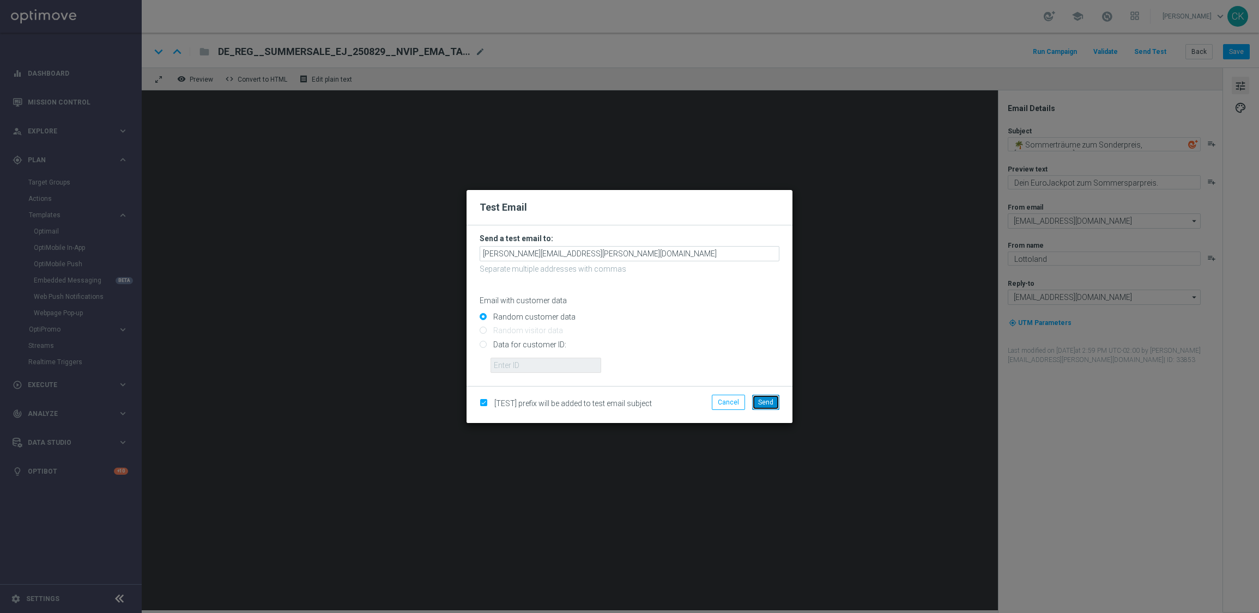
click at [760, 405] on span "Send" at bounding box center [765, 403] width 15 height 8
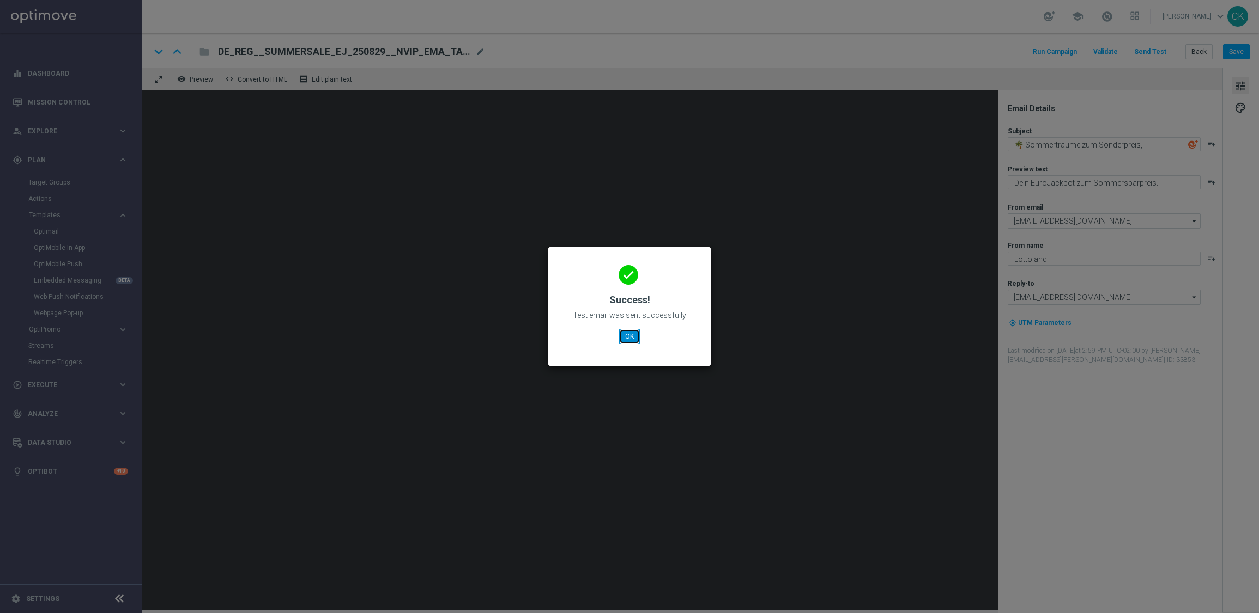
click at [629, 338] on button "OK" at bounding box center [629, 336] width 21 height 15
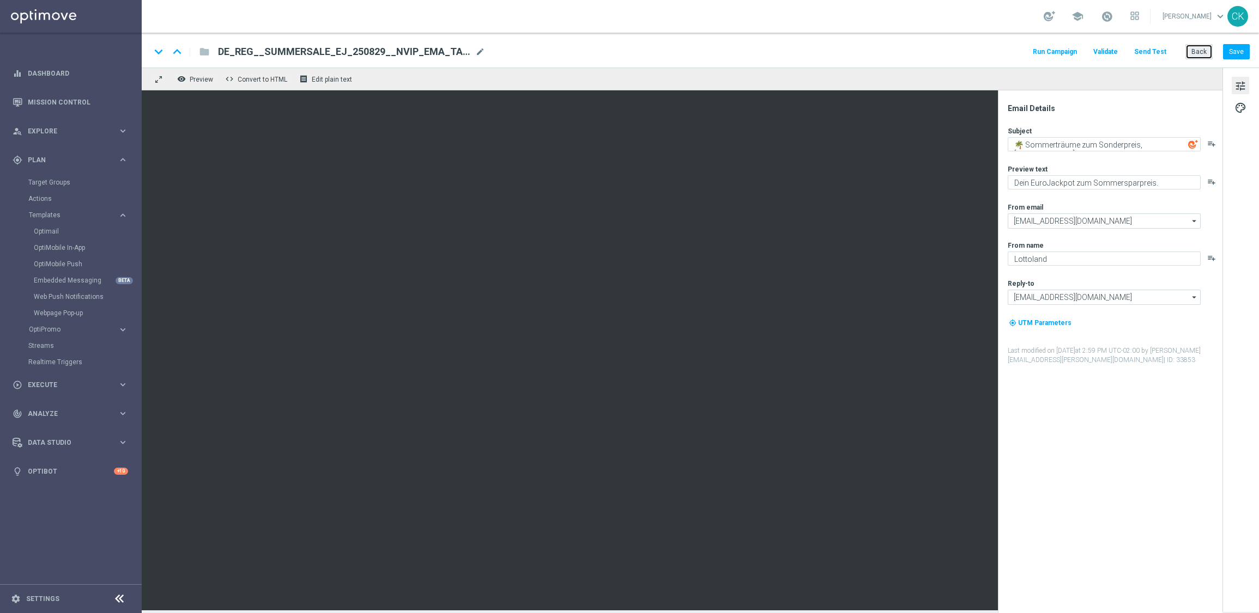
click at [1199, 53] on button "Back" at bounding box center [1198, 51] width 27 height 15
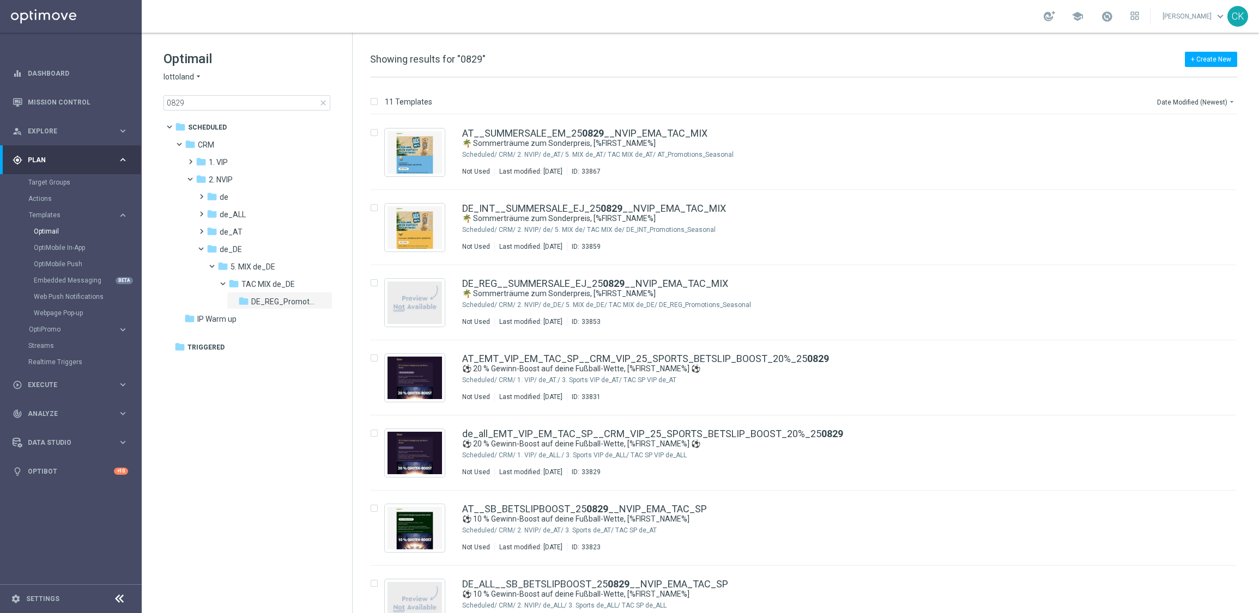
click at [321, 101] on span "close" at bounding box center [323, 103] width 9 height 9
